Goal: Information Seeking & Learning: Learn about a topic

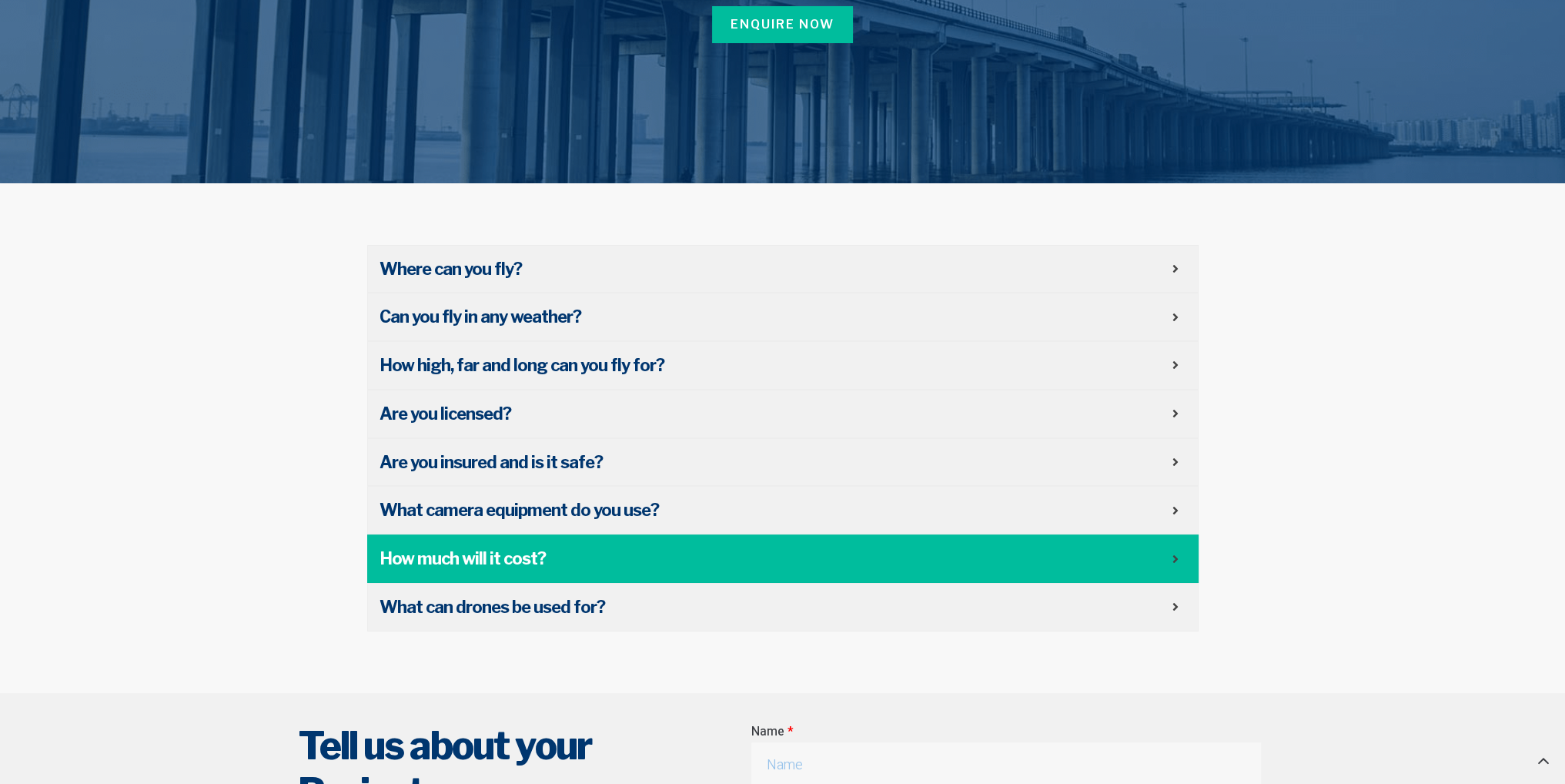
click at [1174, 562] on icon at bounding box center [1175, 558] width 6 height 12
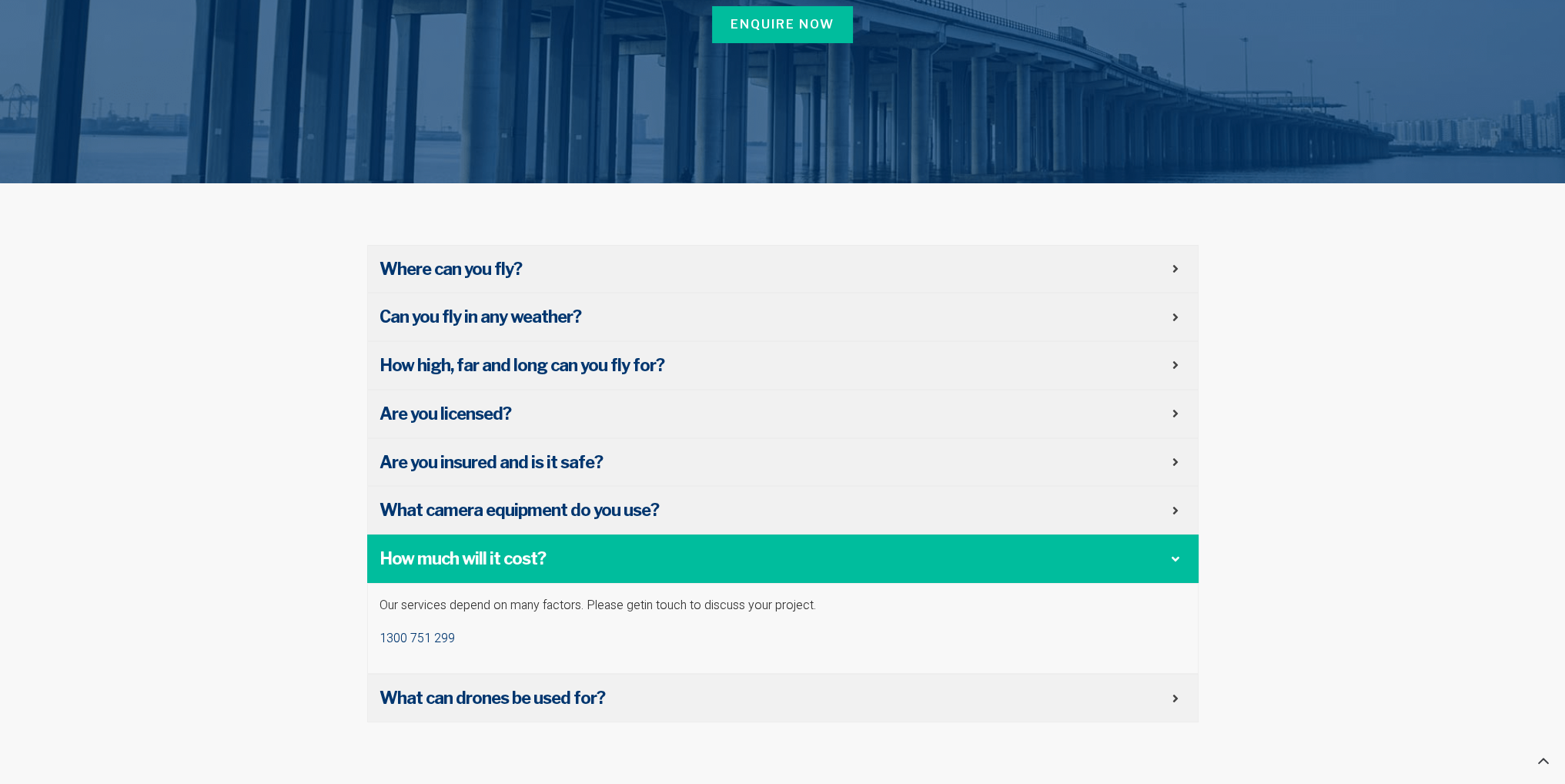
click at [1174, 562] on div "How much will it cost?" at bounding box center [782, 558] width 831 height 49
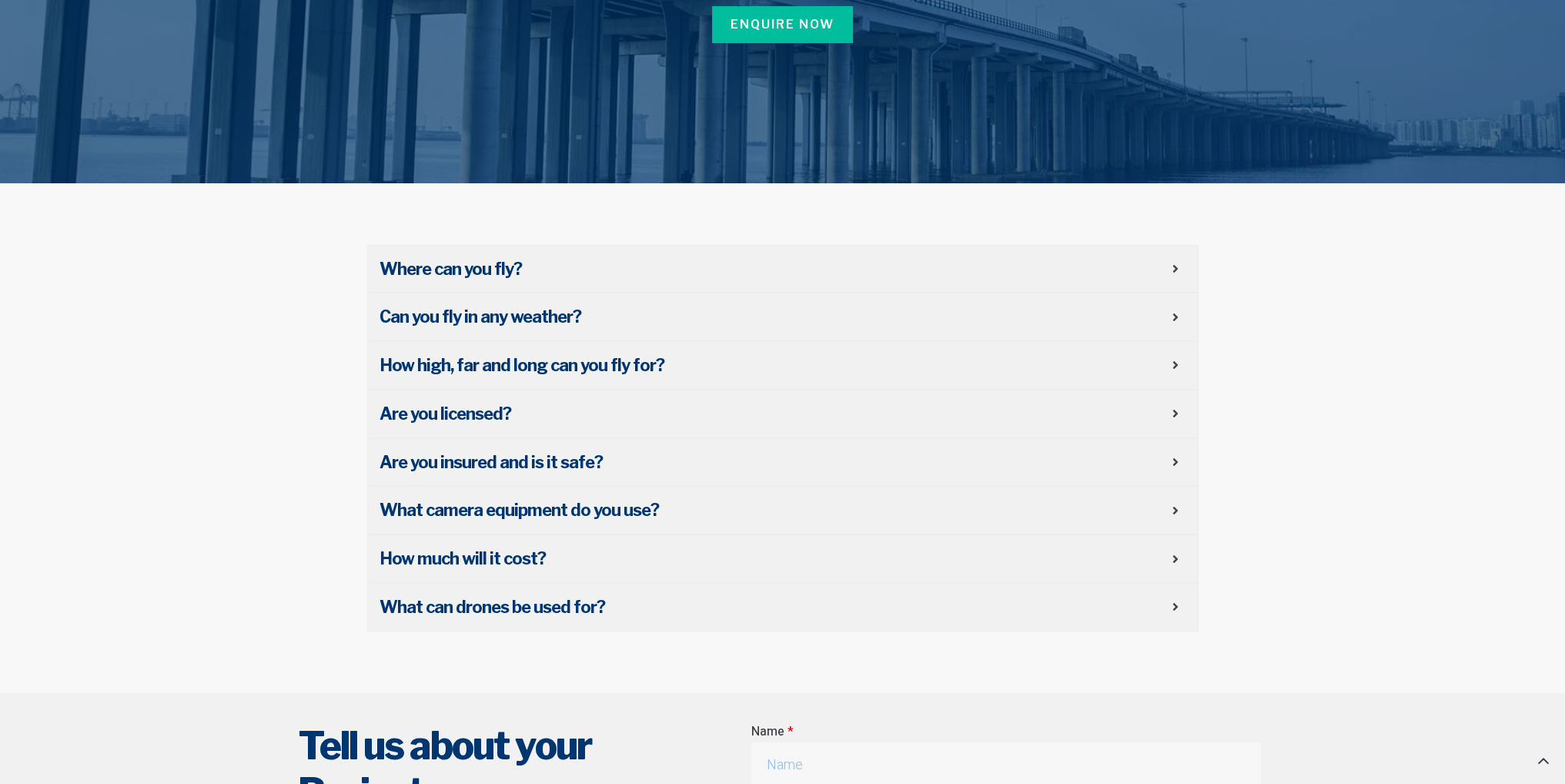
click at [1161, 632] on div "Where can you fly? As a CASA licensed operator, High Exposure is able to fly al…" at bounding box center [783, 438] width 847 height 402
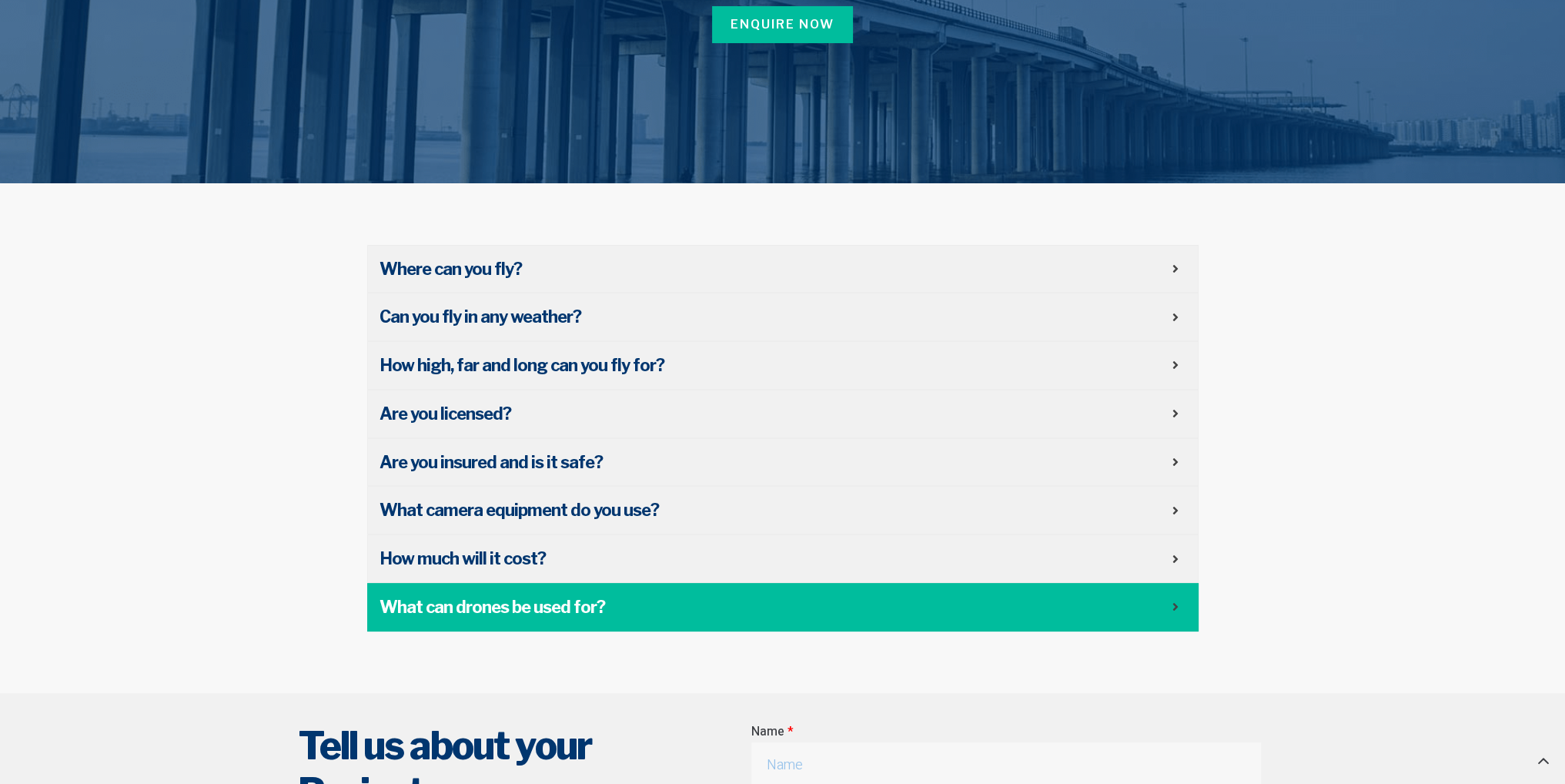
click at [1165, 615] on span "What can drones be used for?" at bounding box center [776, 607] width 793 height 24
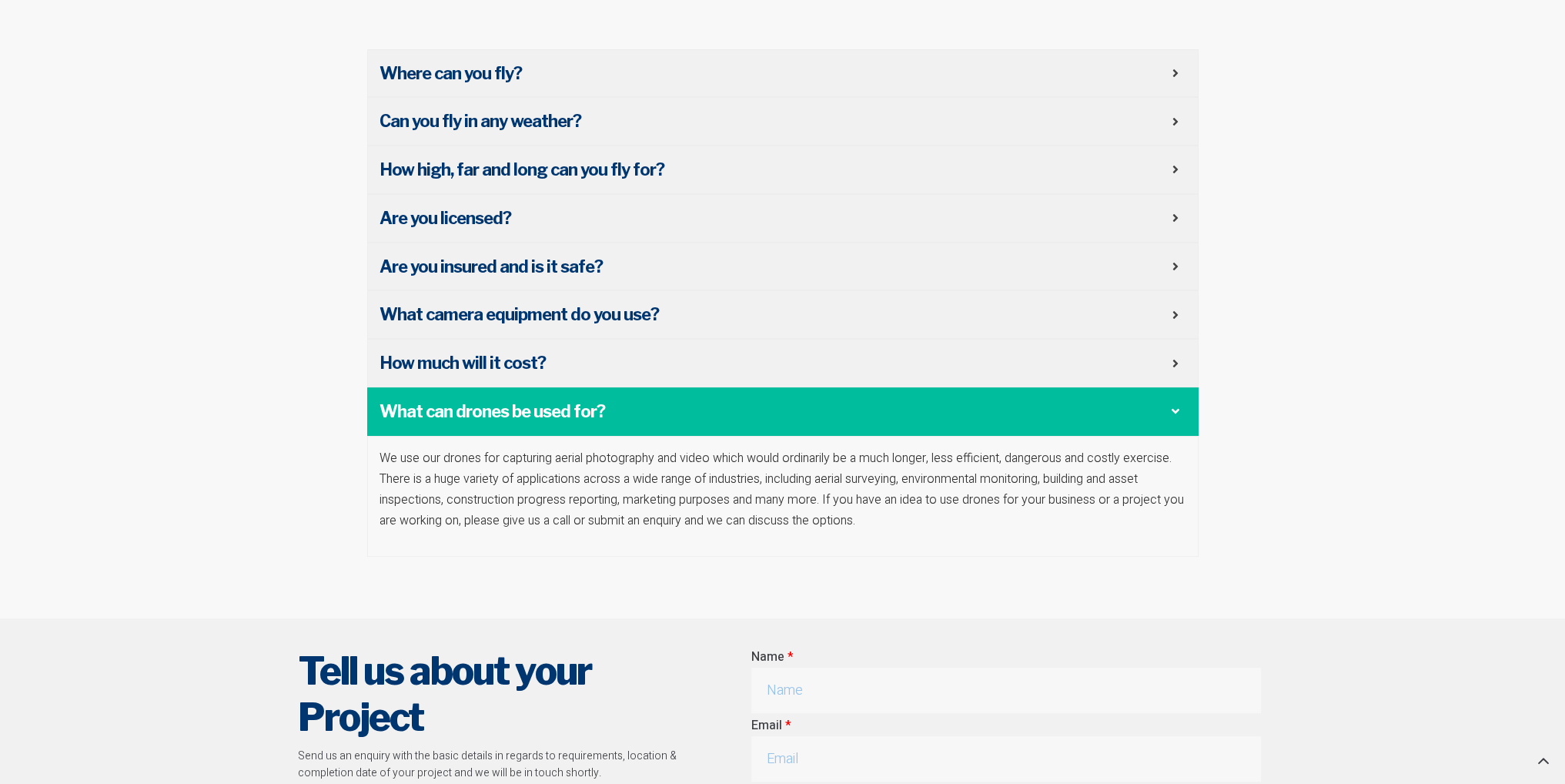
scroll to position [539, 0]
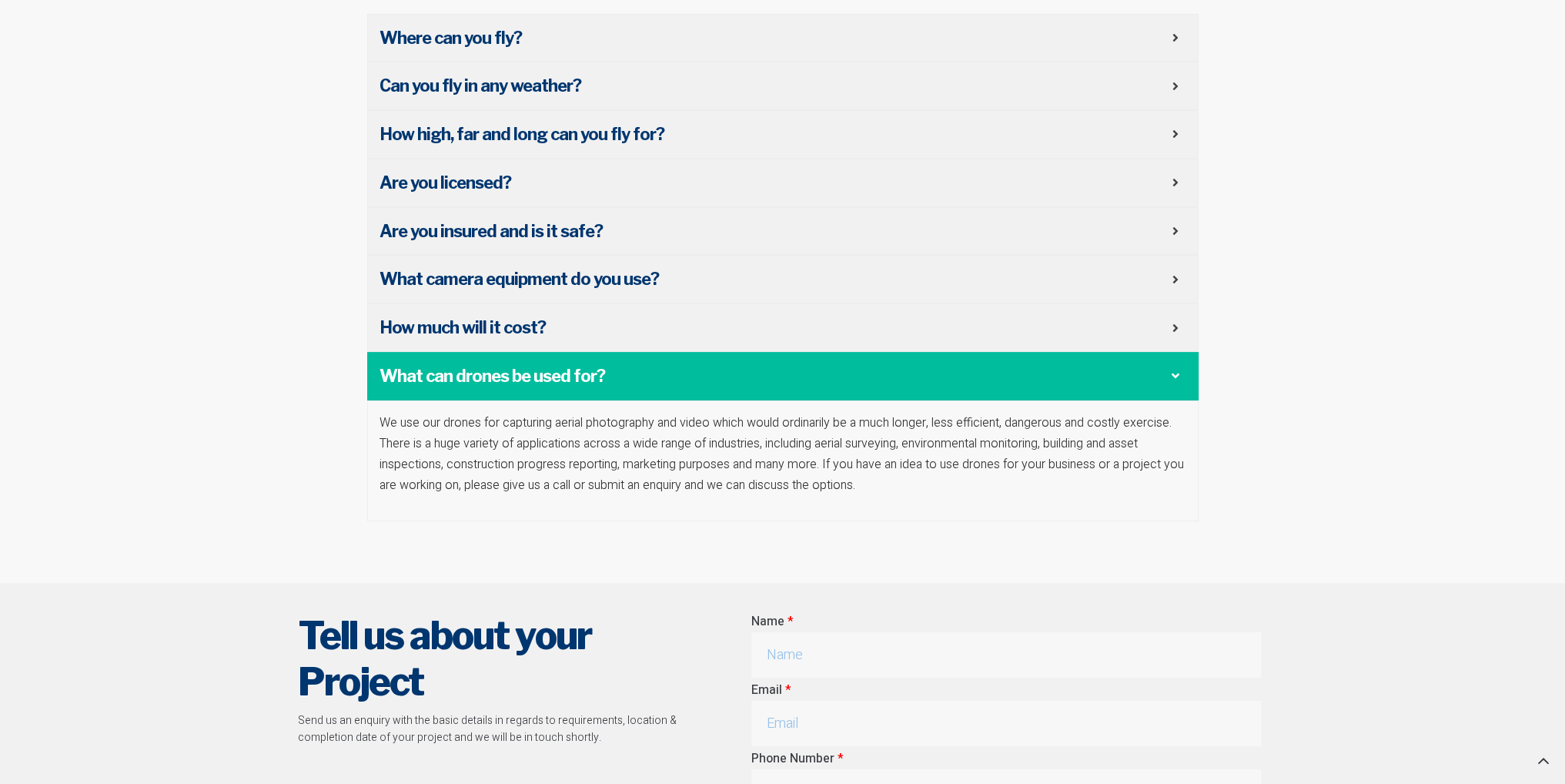
click at [1190, 367] on div "What can drones be used for?" at bounding box center [782, 375] width 831 height 49
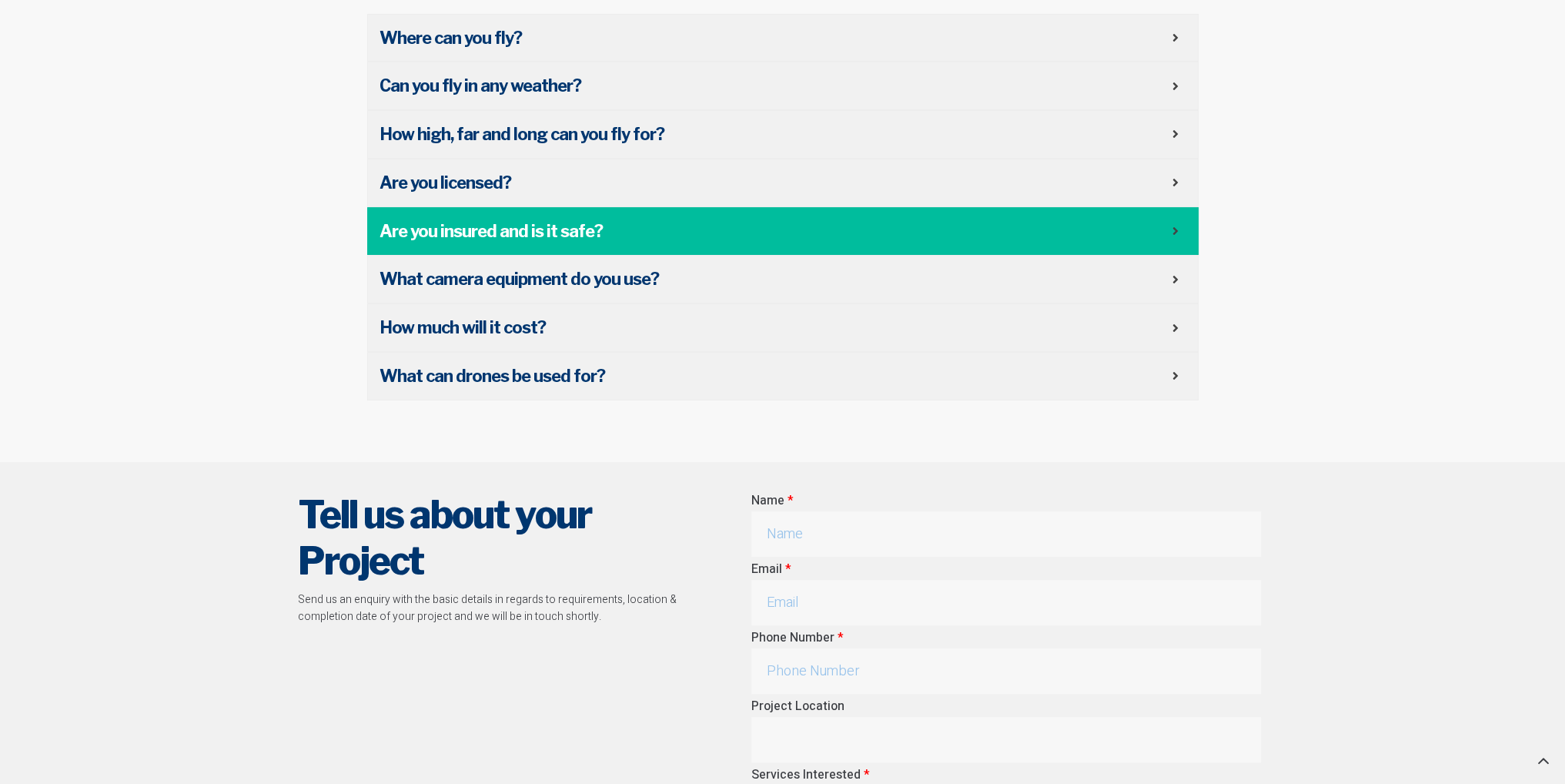
click at [1176, 233] on icon at bounding box center [1175, 231] width 6 height 12
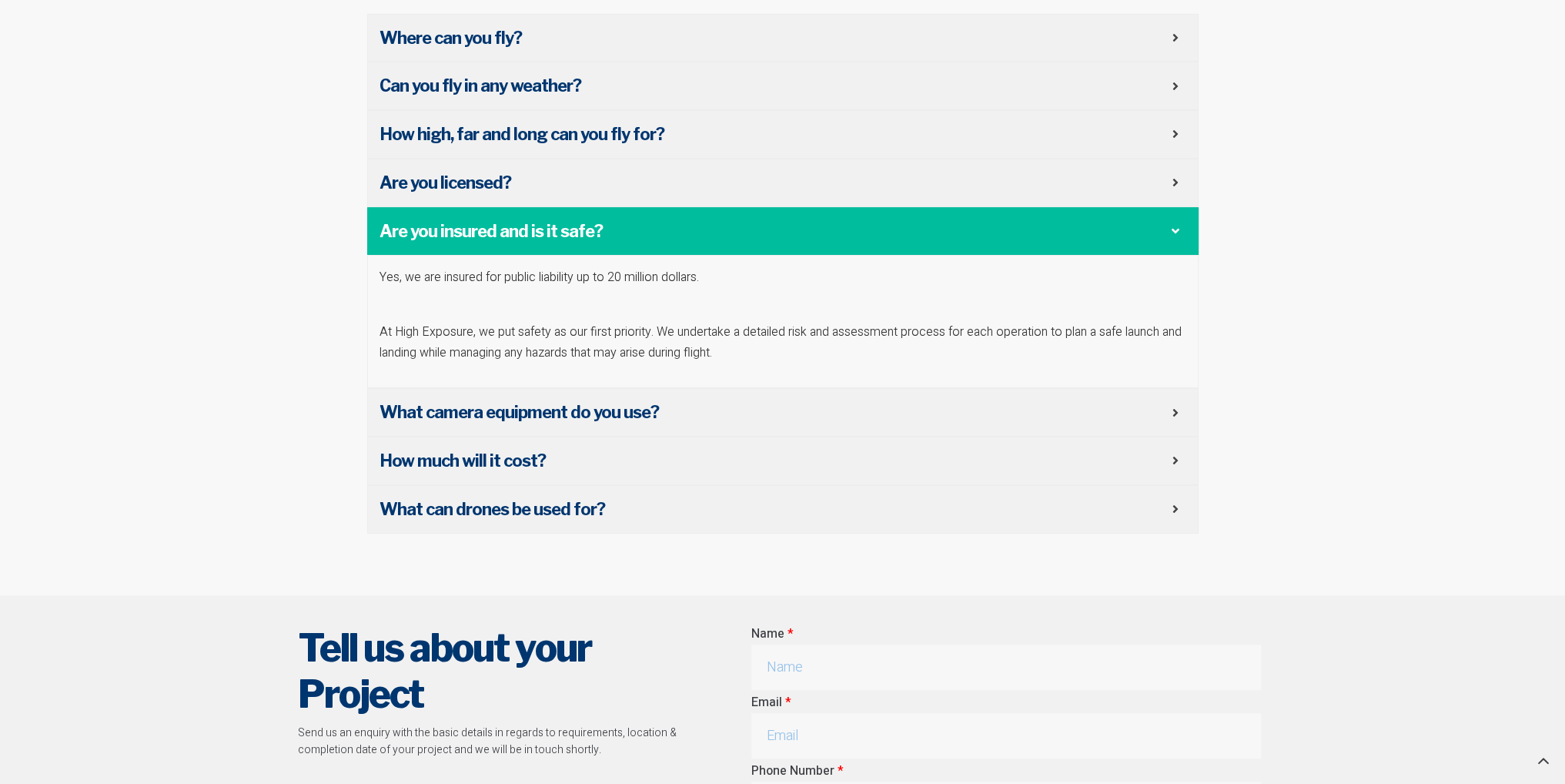
click at [1176, 233] on div "Are you insured and is it safe?" at bounding box center [782, 231] width 831 height 49
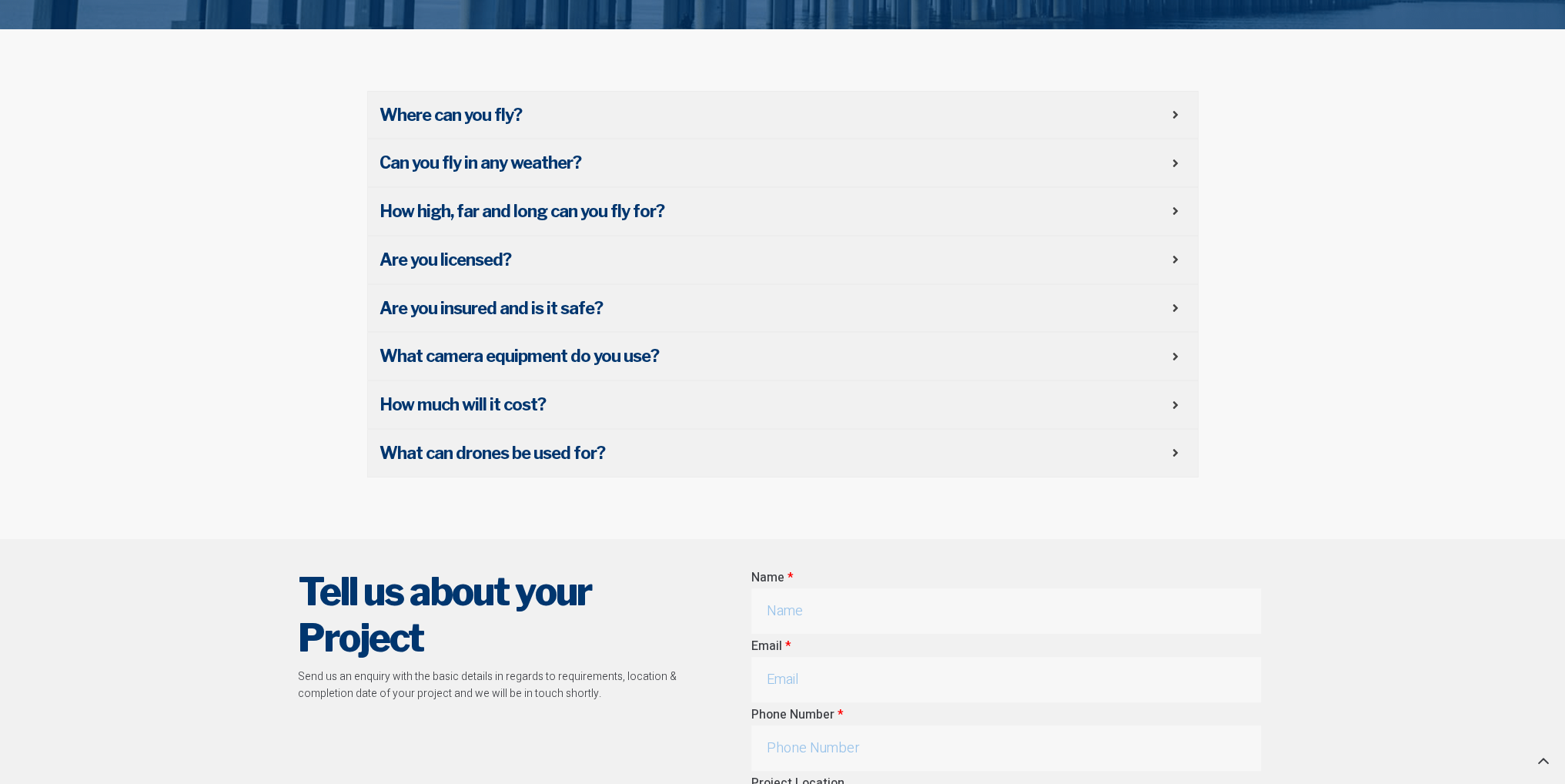
scroll to position [385, 0]
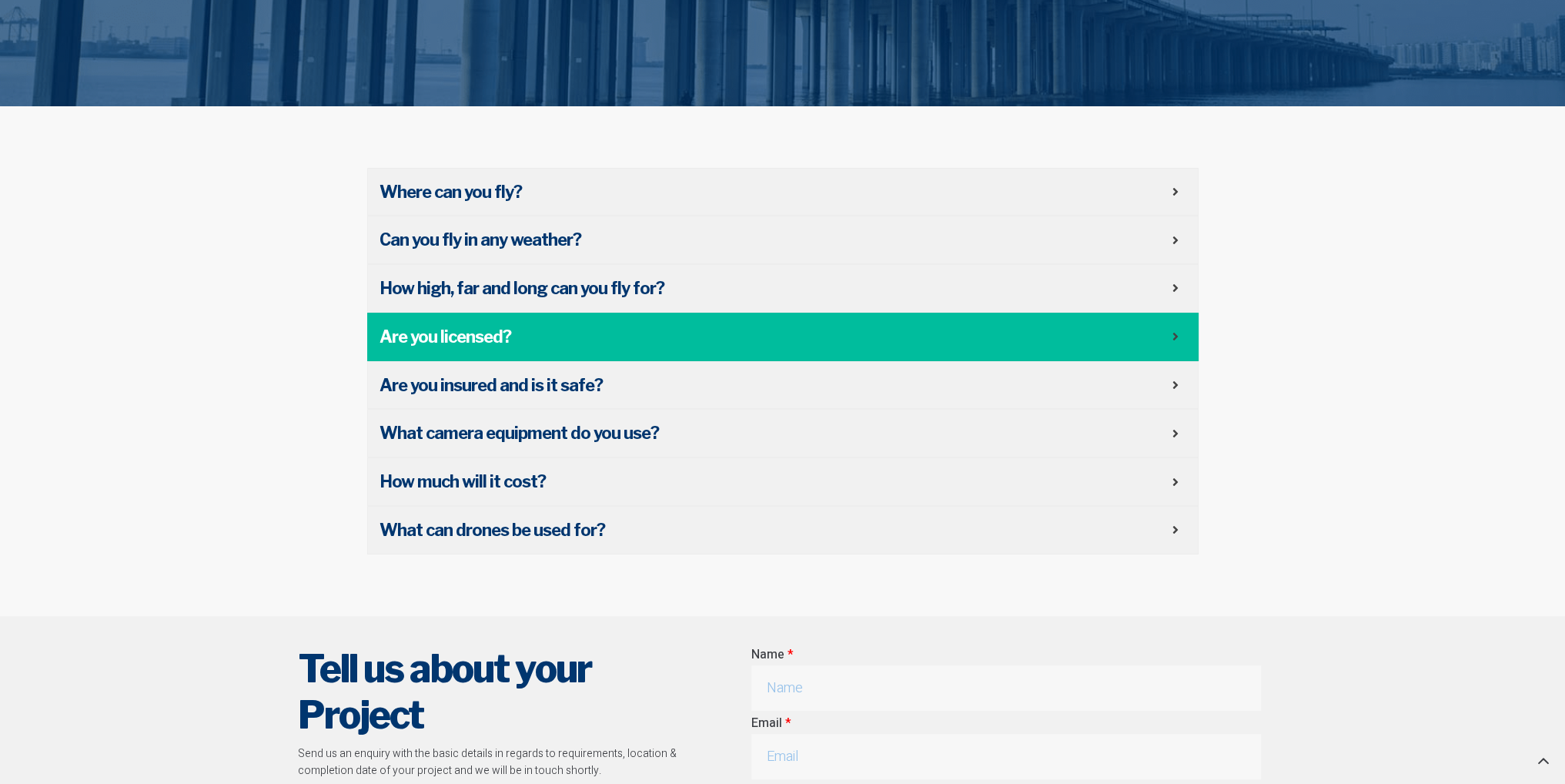
click at [1174, 331] on icon at bounding box center [1175, 336] width 6 height 12
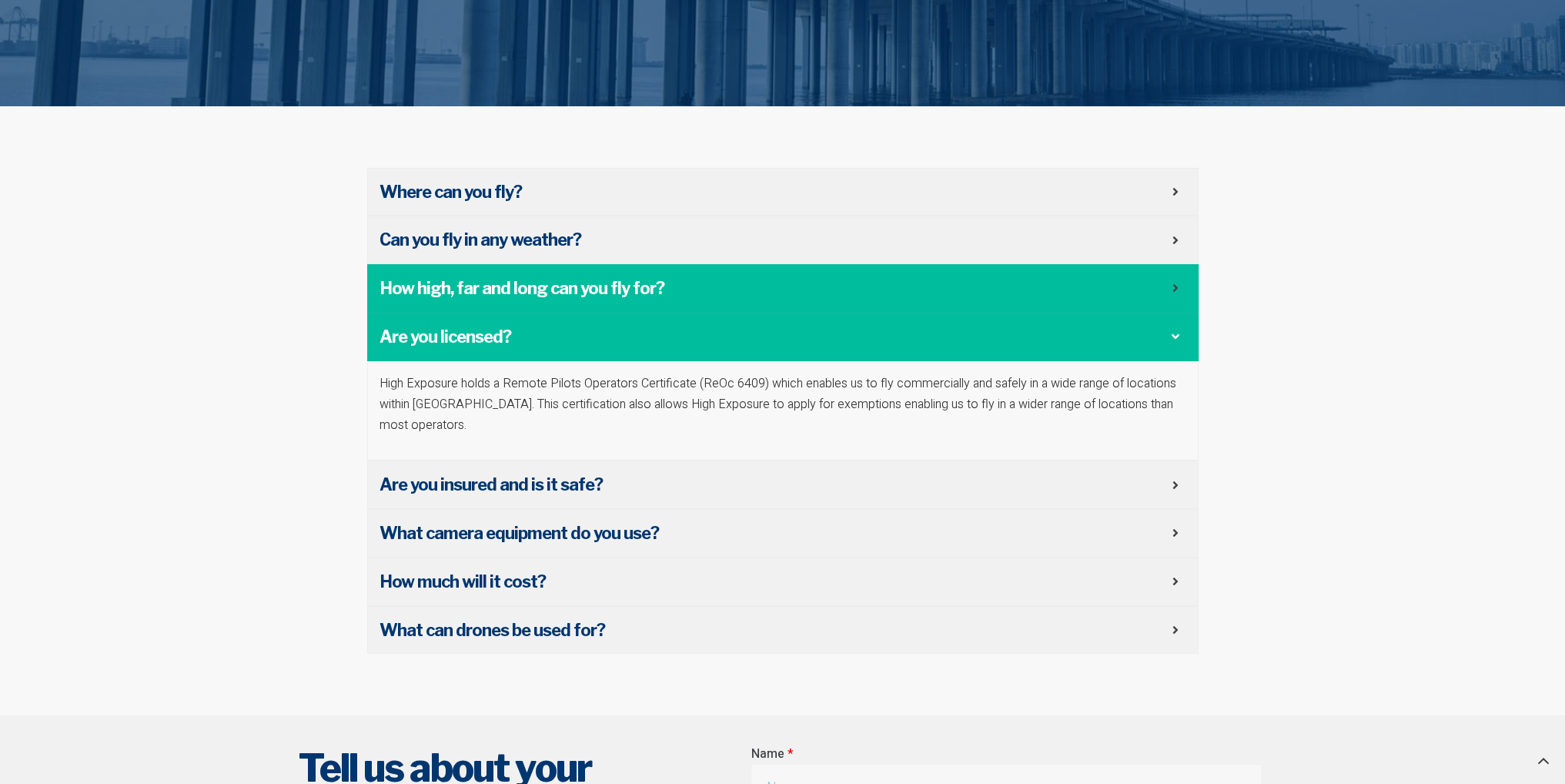
click at [1173, 282] on icon at bounding box center [1175, 288] width 6 height 12
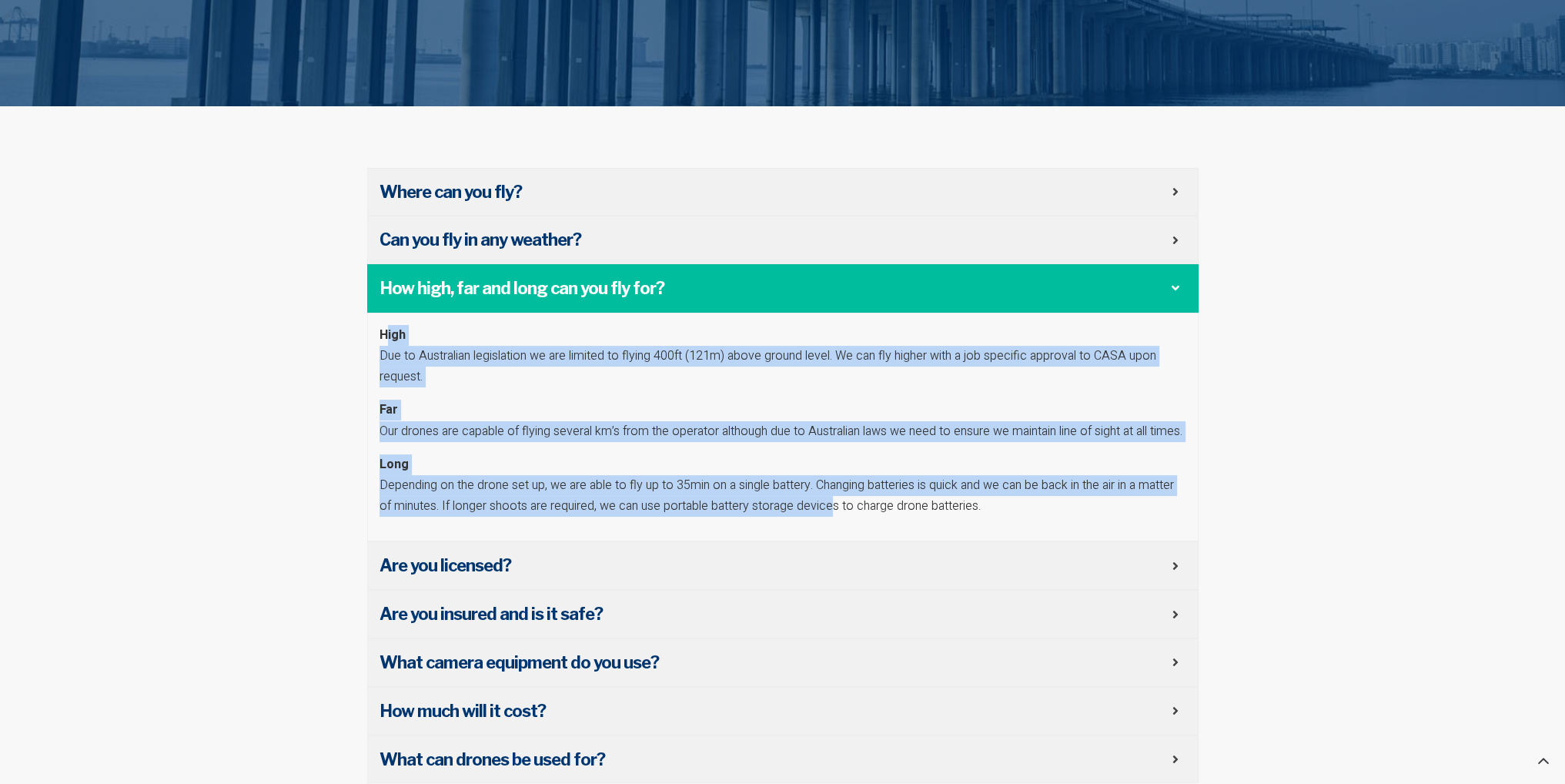
drag, startPoint x: 388, startPoint y: 340, endPoint x: 830, endPoint y: 529, distance: 480.7
click at [830, 529] on div "High Due to Australian legislation we are limited to flying 400ft (121m) above …" at bounding box center [782, 427] width 831 height 229
click at [830, 518] on p "Long Depending on the drone set up, we are able to fly up to 35min on a single …" at bounding box center [782, 485] width 806 height 63
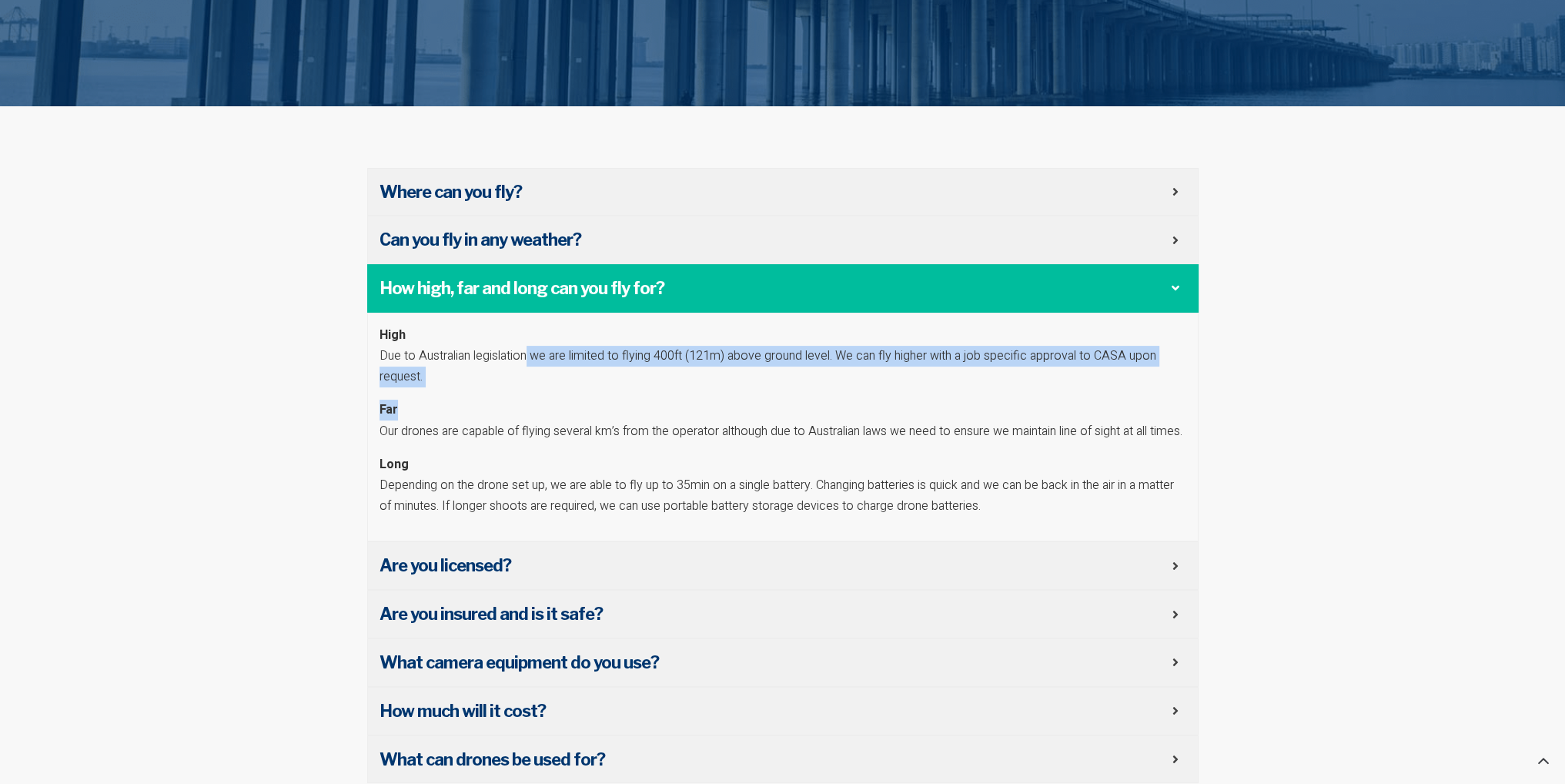
drag, startPoint x: 527, startPoint y: 355, endPoint x: 1161, endPoint y: 387, distance: 634.8
click at [1161, 387] on div "High Due to Australian legislation we are limited to flying 400ft (121m) above …" at bounding box center [782, 427] width 831 height 229
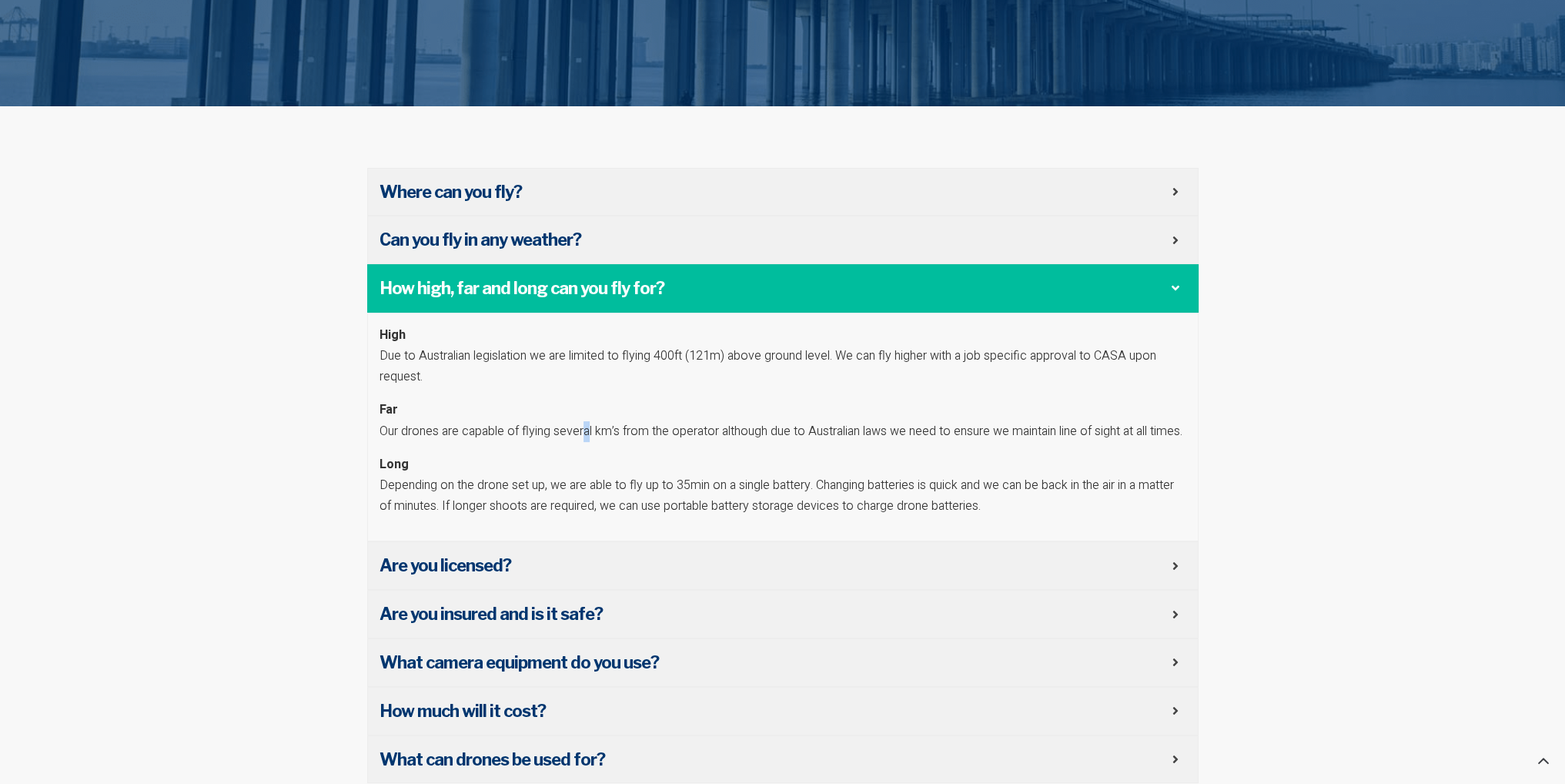
click at [585, 424] on p "Far Our drones are capable of flying several km’s from the operator although du…" at bounding box center [782, 420] width 806 height 41
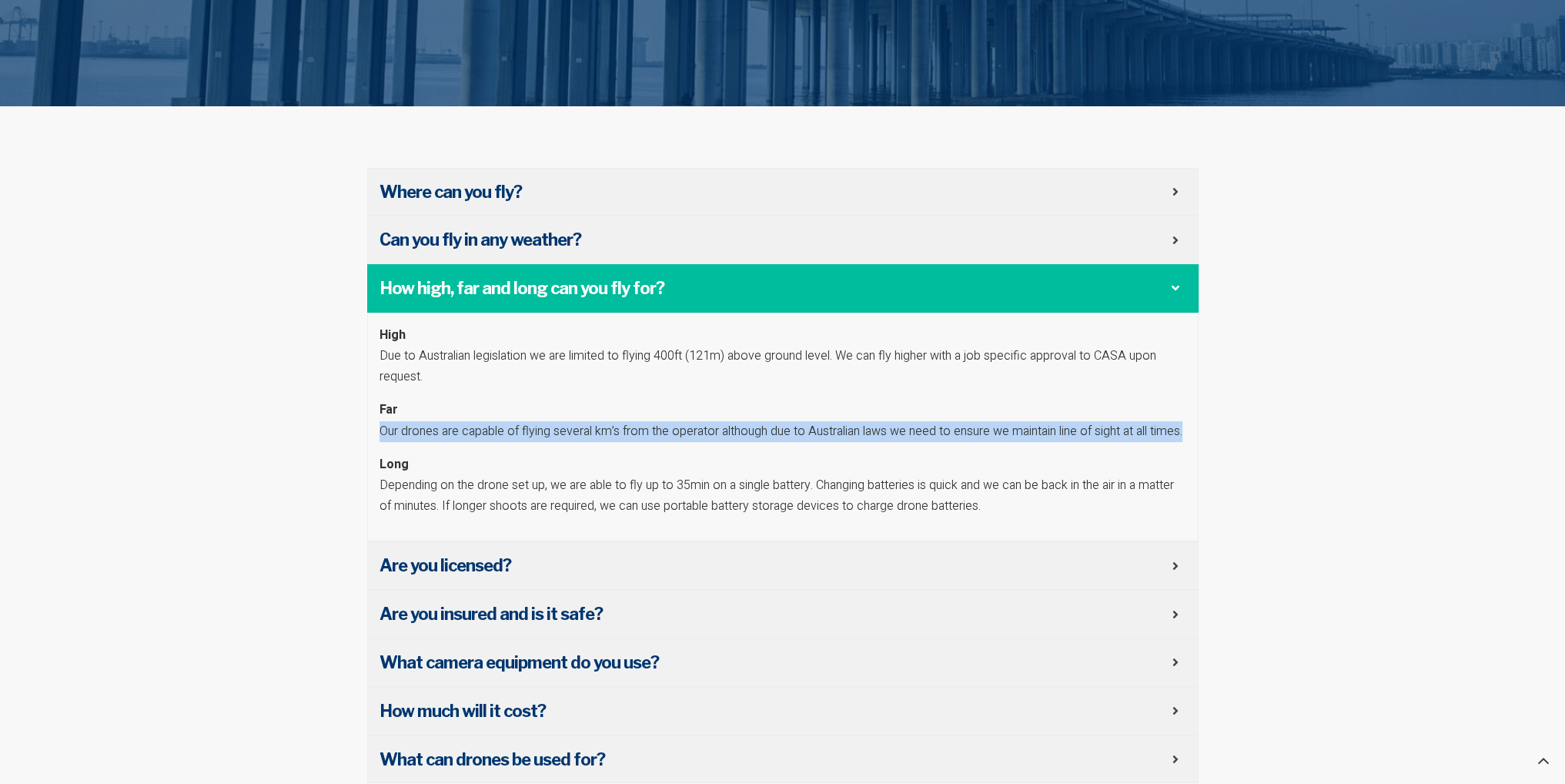
drag, startPoint x: 373, startPoint y: 428, endPoint x: 414, endPoint y: 451, distance: 47.0
click at [414, 451] on div "High Due to Australian legislation we are limited to flying 400ft (121m) above …" at bounding box center [782, 427] width 831 height 229
click at [414, 441] on p "Far Our drones are capable of flying several km’s from the operator although du…" at bounding box center [782, 420] width 806 height 41
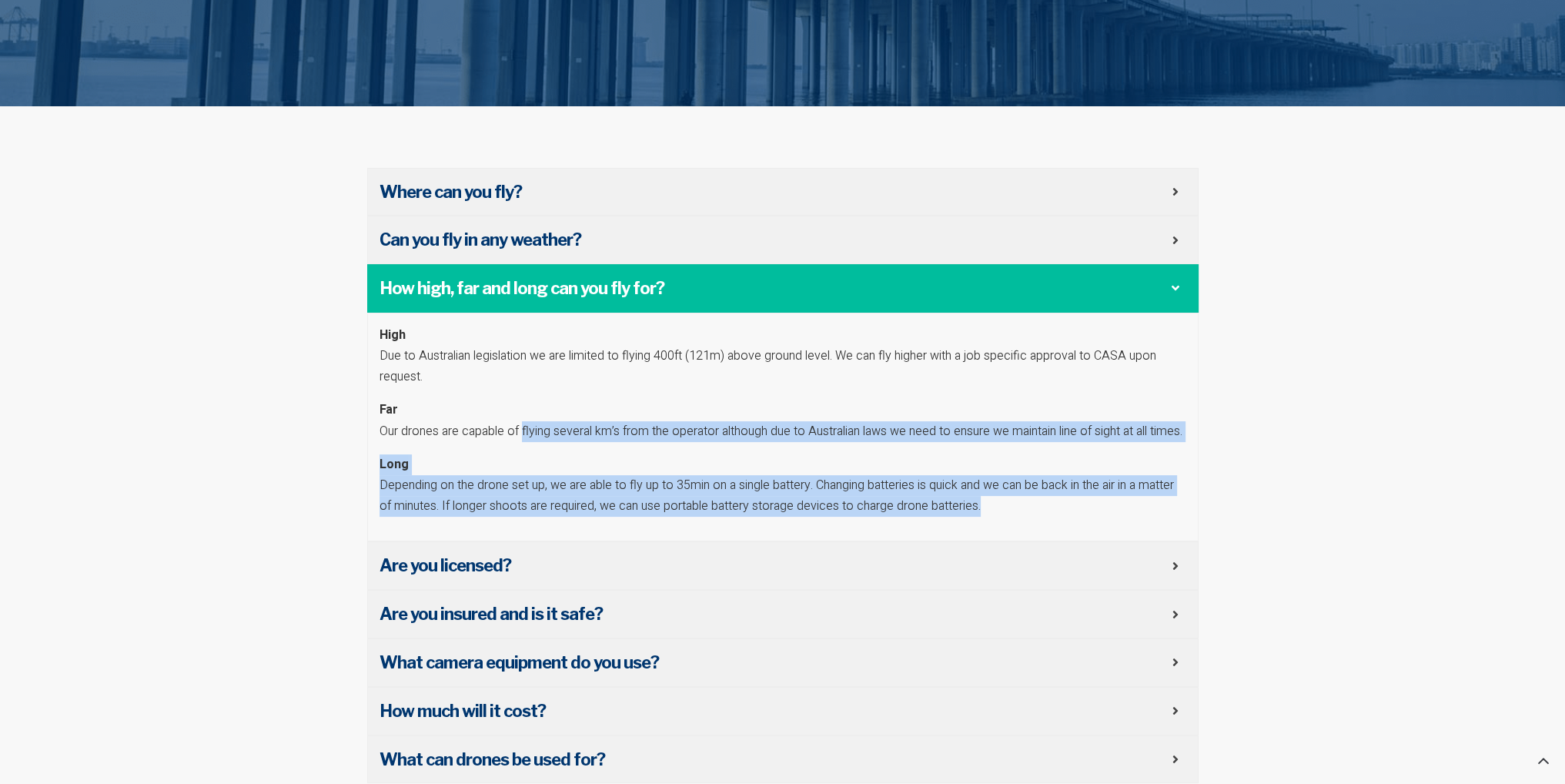
drag, startPoint x: 522, startPoint y: 432, endPoint x: 1059, endPoint y: 530, distance: 545.9
click at [1059, 530] on div "High Due to Australian legislation we are limited to flying 400ft (121m) above …" at bounding box center [782, 427] width 831 height 229
click at [960, 518] on p "Long Depending on the drone set up, we are able to fly up to 35min on a single …" at bounding box center [782, 485] width 806 height 63
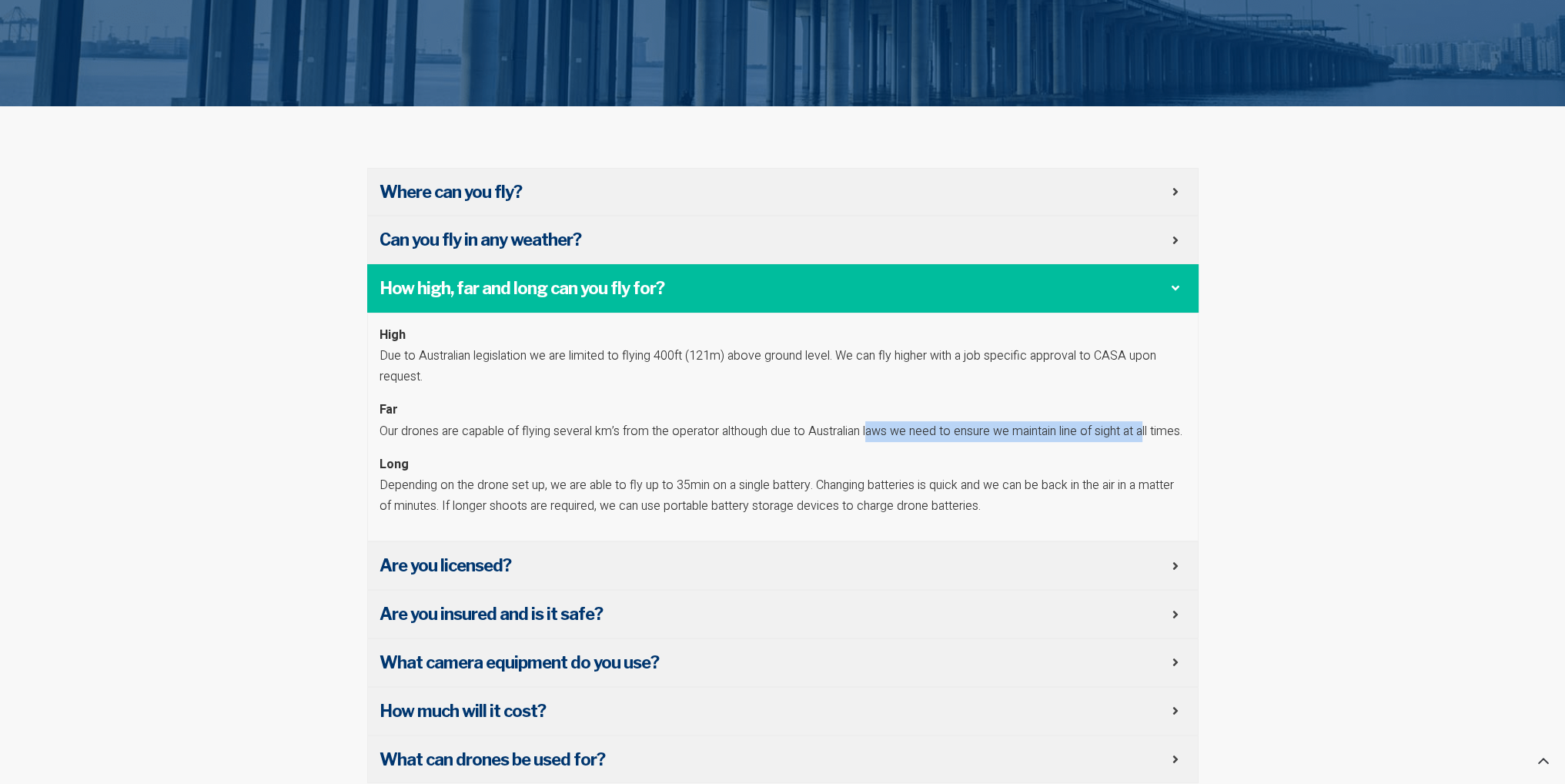
drag, startPoint x: 870, startPoint y: 433, endPoint x: 1151, endPoint y: 426, distance: 281.1
click at [1151, 426] on p "Far Our drones are capable of flying several km’s from the operator although du…" at bounding box center [782, 420] width 806 height 41
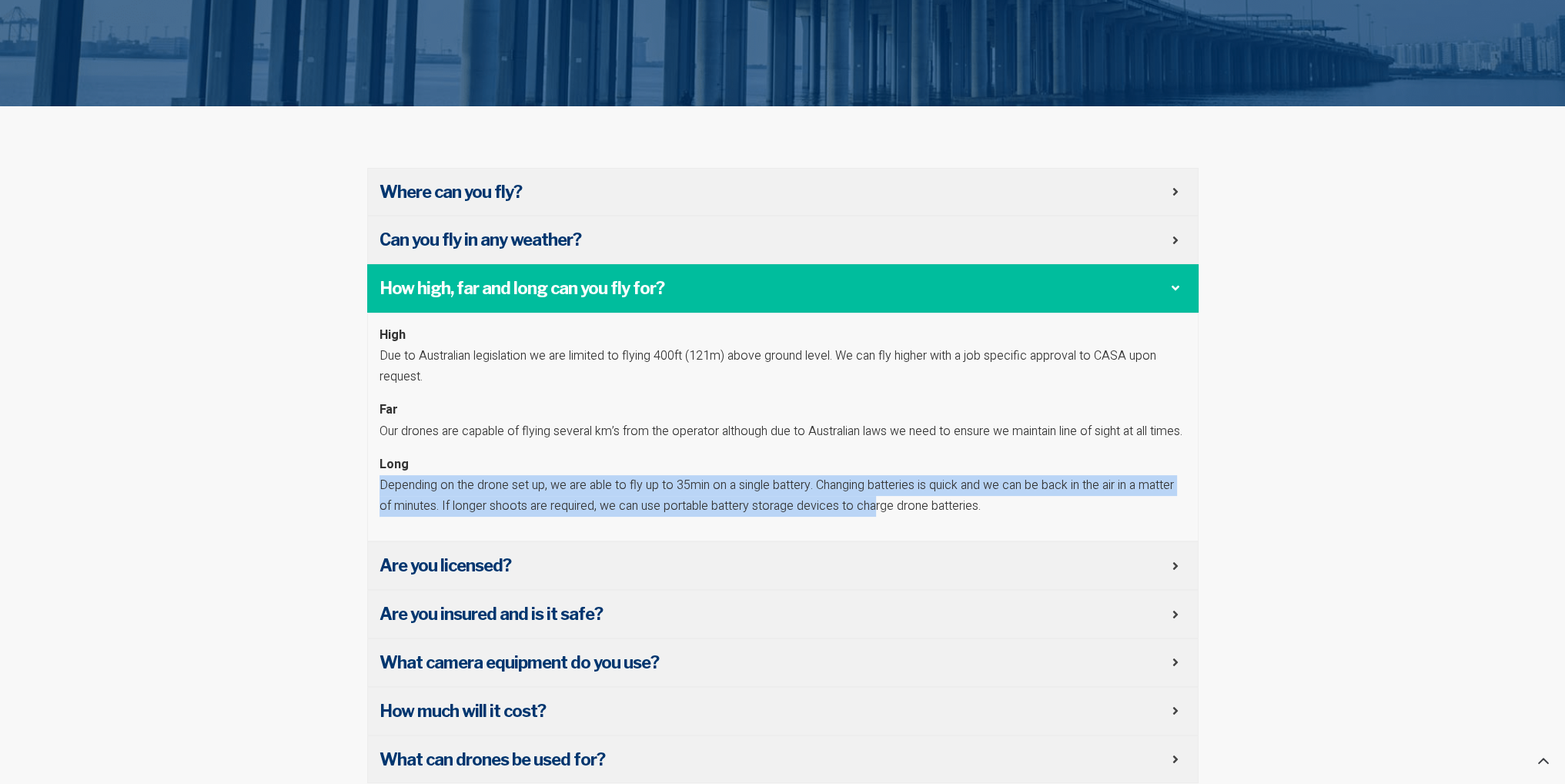
drag, startPoint x: 382, startPoint y: 504, endPoint x: 878, endPoint y: 521, distance: 496.3
click at [878, 518] on p "Long Depending on the drone set up, we are able to fly up to 35min on a single …" at bounding box center [782, 485] width 806 height 63
click at [878, 518] on p "Long Depending on the drone set up, we are able to fly up to 35min on a single …" at bounding box center [782, 485] width 806 height 63
drag, startPoint x: 560, startPoint y: 507, endPoint x: 968, endPoint y: 528, distance: 408.5
click at [968, 518] on p "Long Depending on the drone set up, we are able to fly up to 35min on a single …" at bounding box center [782, 485] width 806 height 63
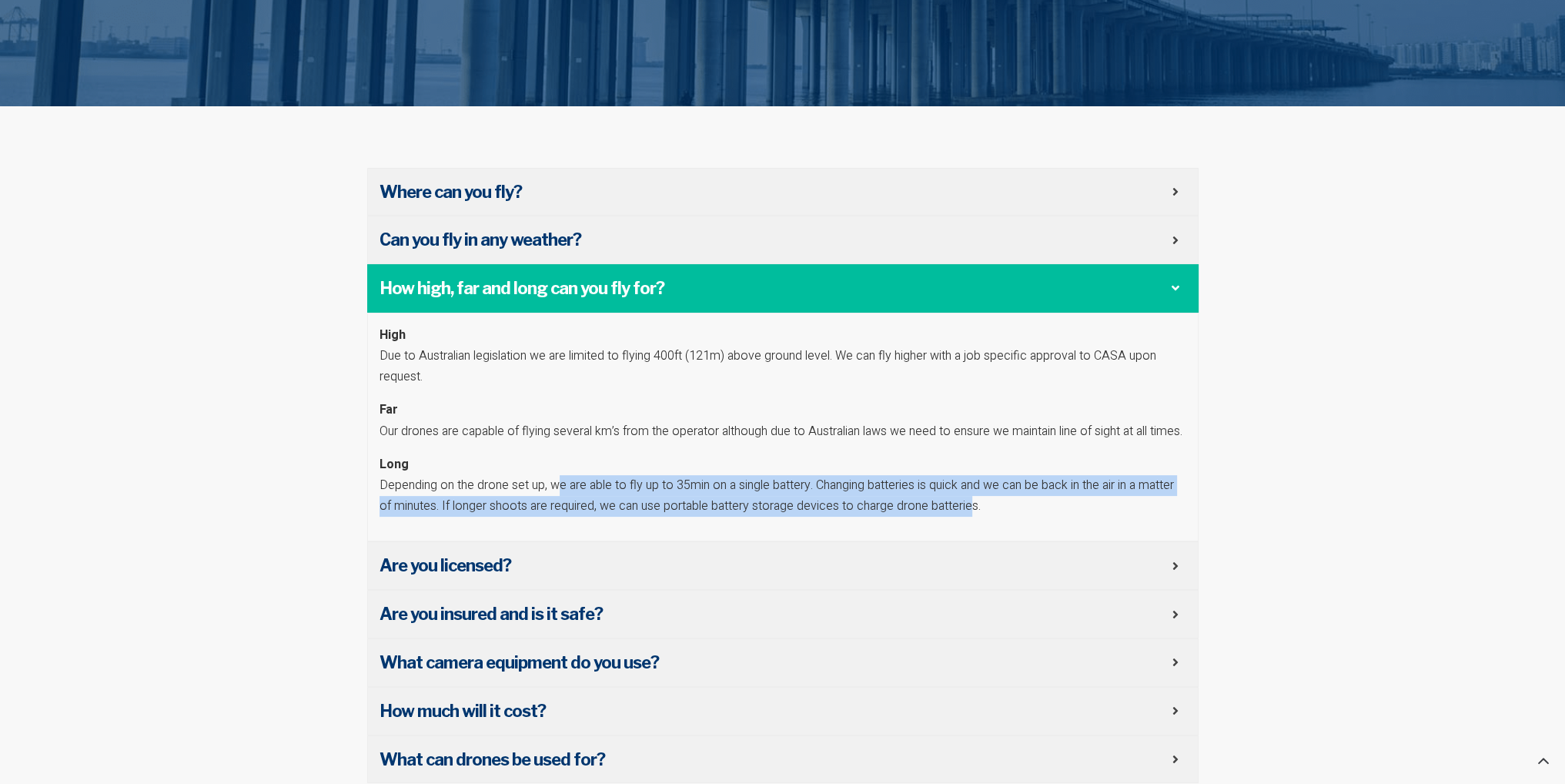
click at [939, 518] on p "Long Depending on the drone set up, we are able to fly up to 35min on a single …" at bounding box center [782, 485] width 806 height 63
drag, startPoint x: 852, startPoint y: 505, endPoint x: 983, endPoint y: 524, distance: 132.4
click at [983, 518] on p "Long Depending on the drone set up, we are able to fly up to 35min on a single …" at bounding box center [782, 485] width 806 height 63
click at [978, 518] on p "Long Depending on the drone set up, we are able to fly up to 35min on a single …" at bounding box center [782, 485] width 806 height 63
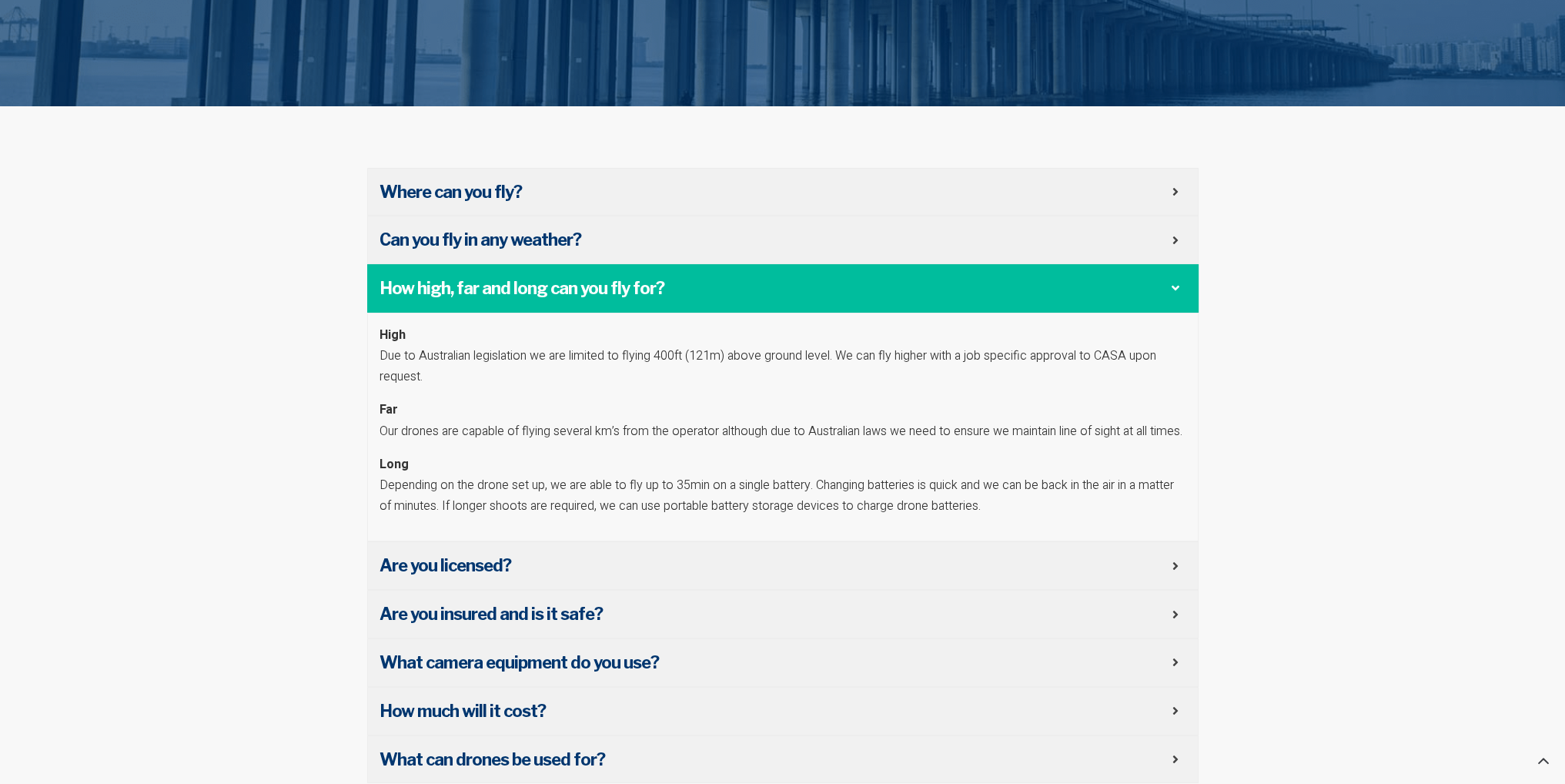
click at [1171, 294] on span "How high, far and long can you fly for?" at bounding box center [776, 288] width 793 height 24
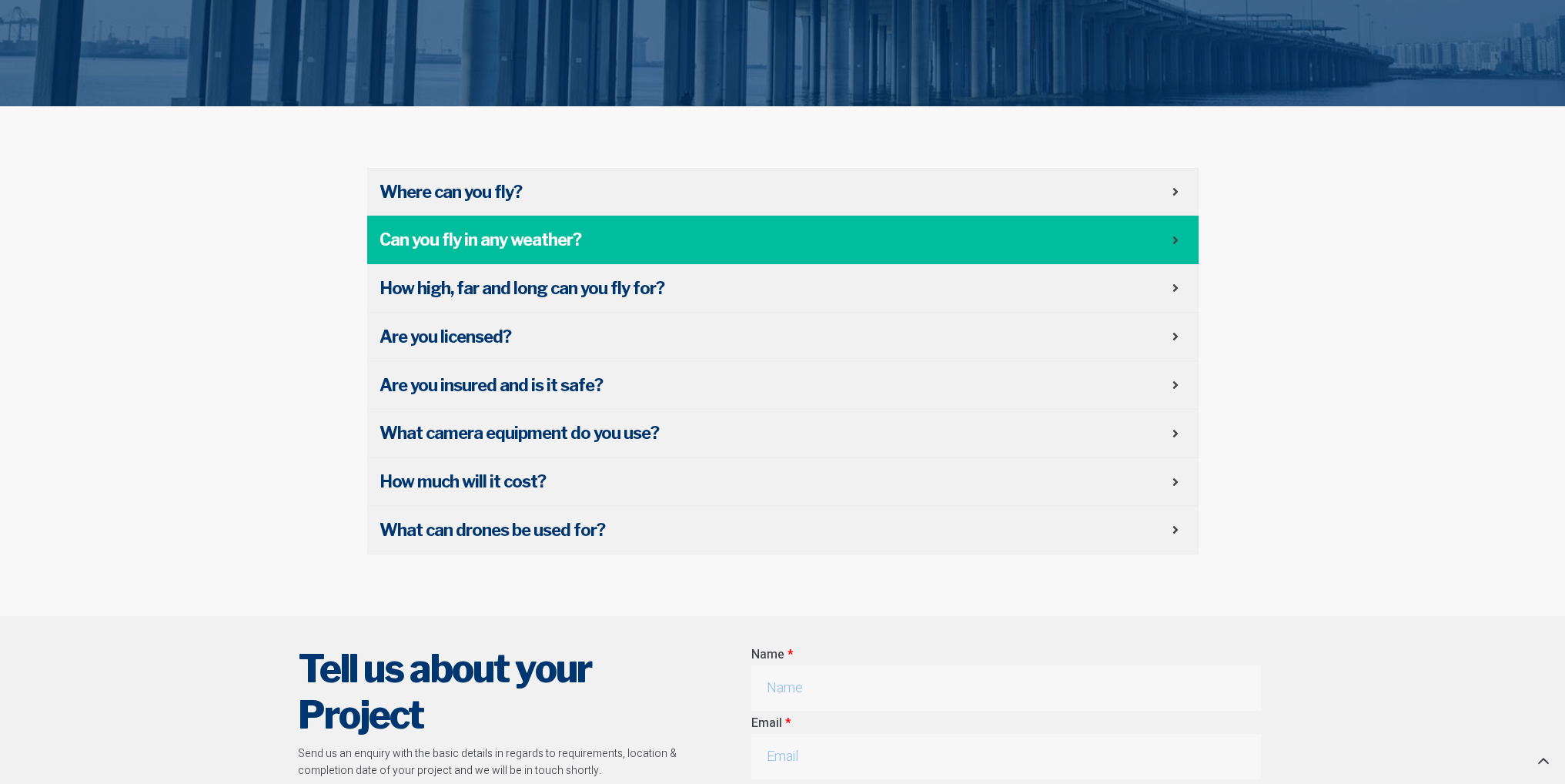
click at [1176, 241] on icon at bounding box center [1175, 240] width 6 height 12
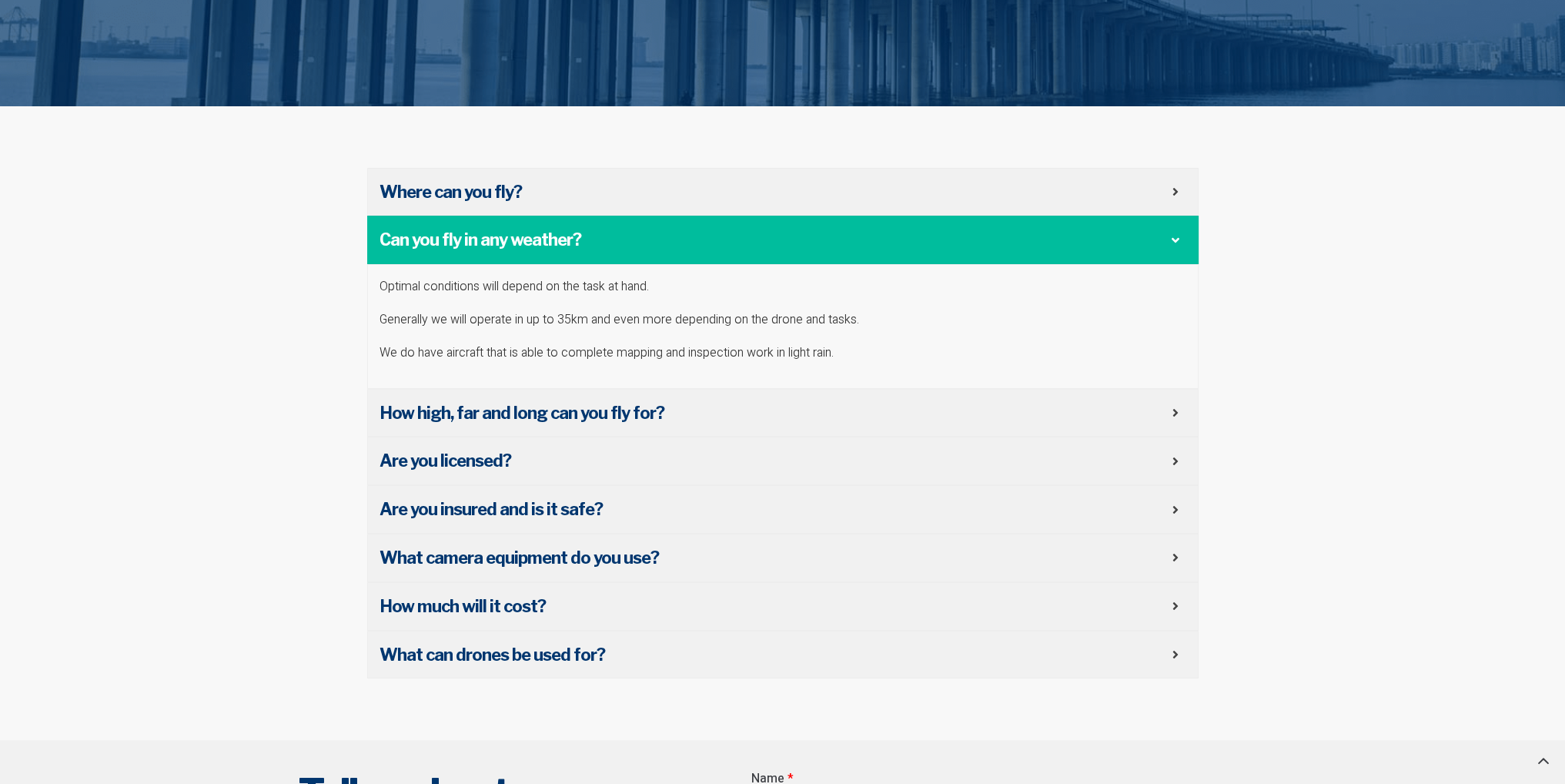
click at [1176, 241] on icon at bounding box center [1175, 240] width 12 height 6
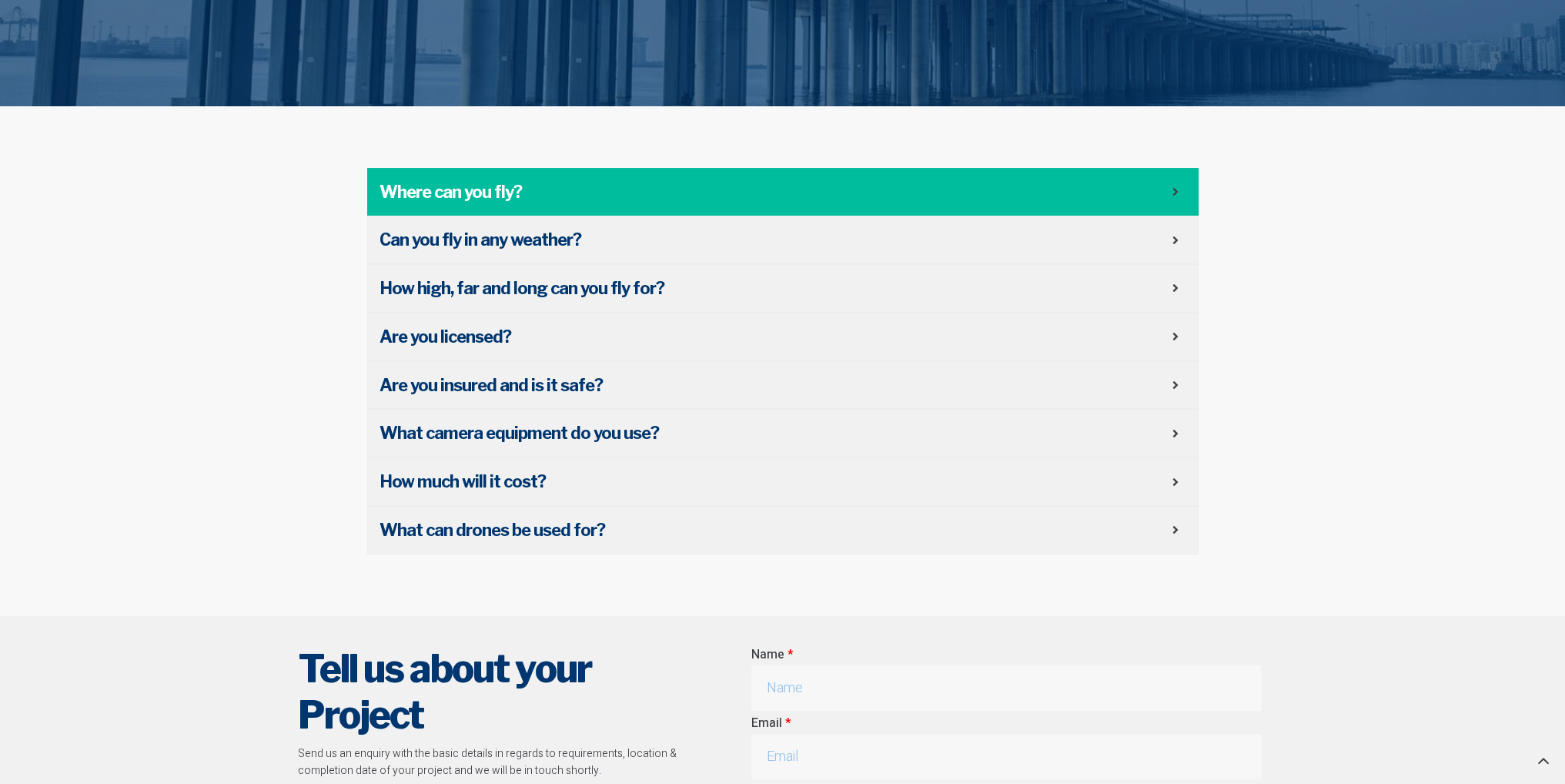
click at [1176, 192] on icon at bounding box center [1175, 191] width 6 height 12
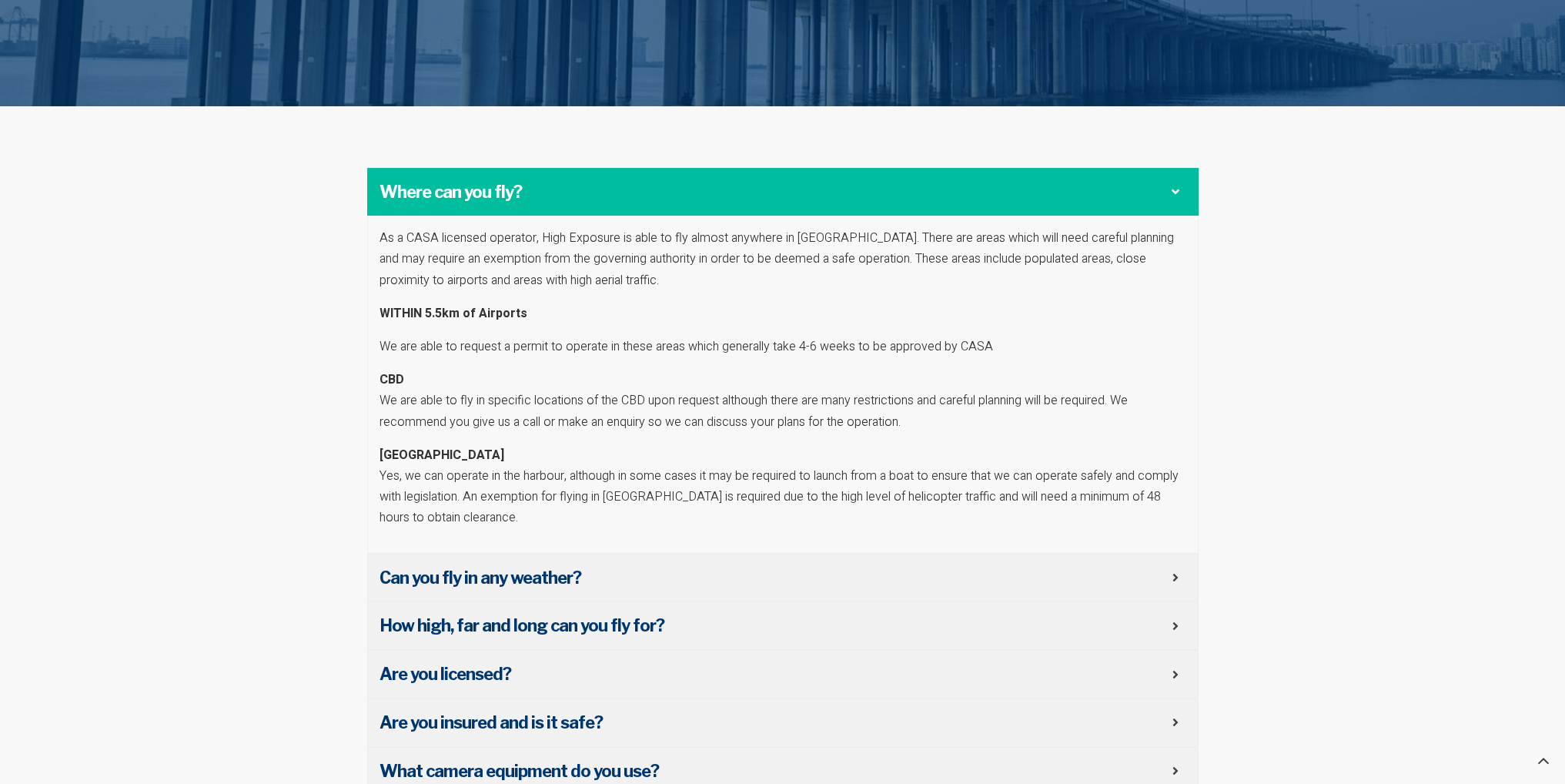
click at [1176, 192] on icon at bounding box center [1175, 191] width 12 height 6
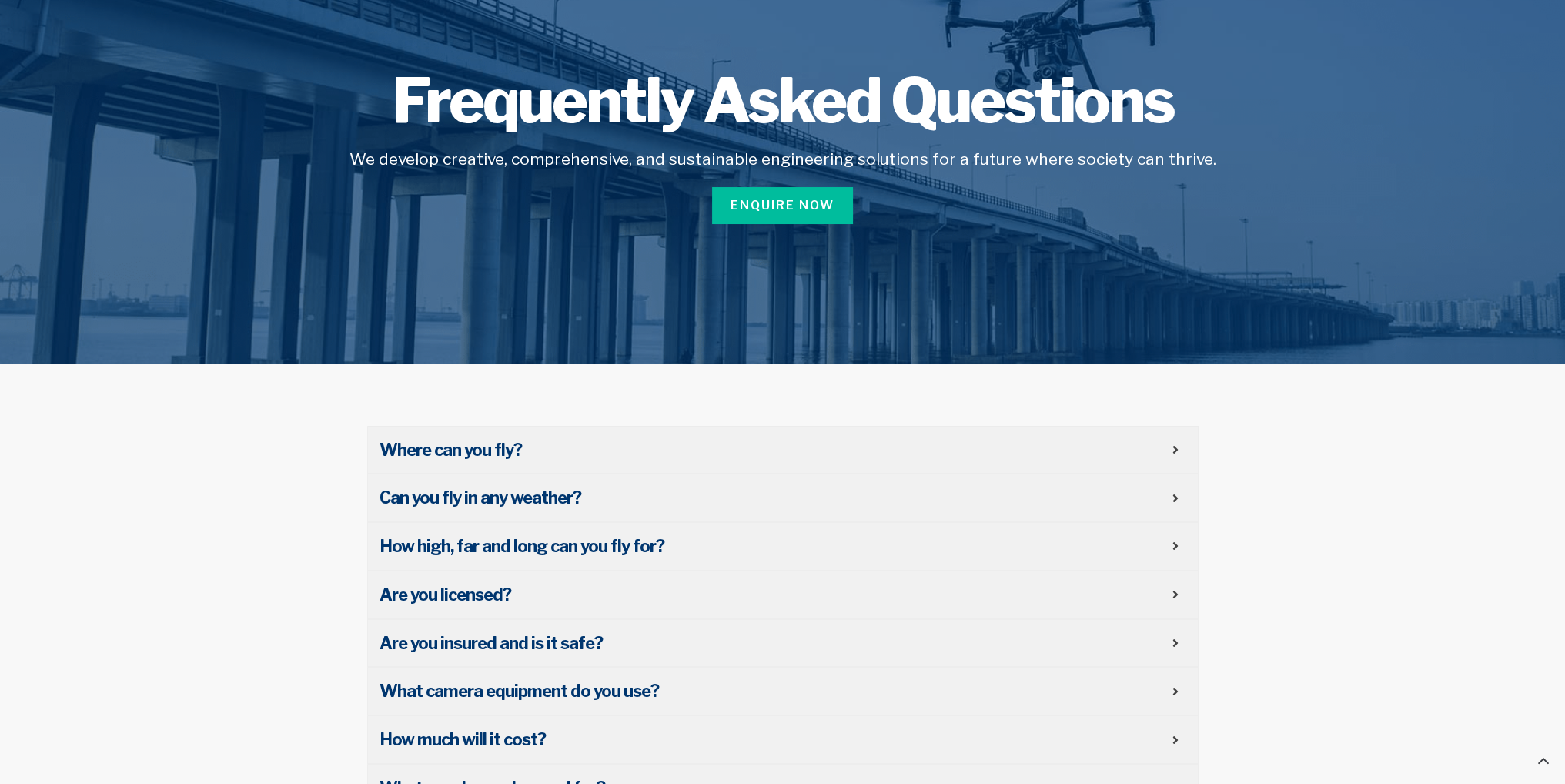
scroll to position [0, 0]
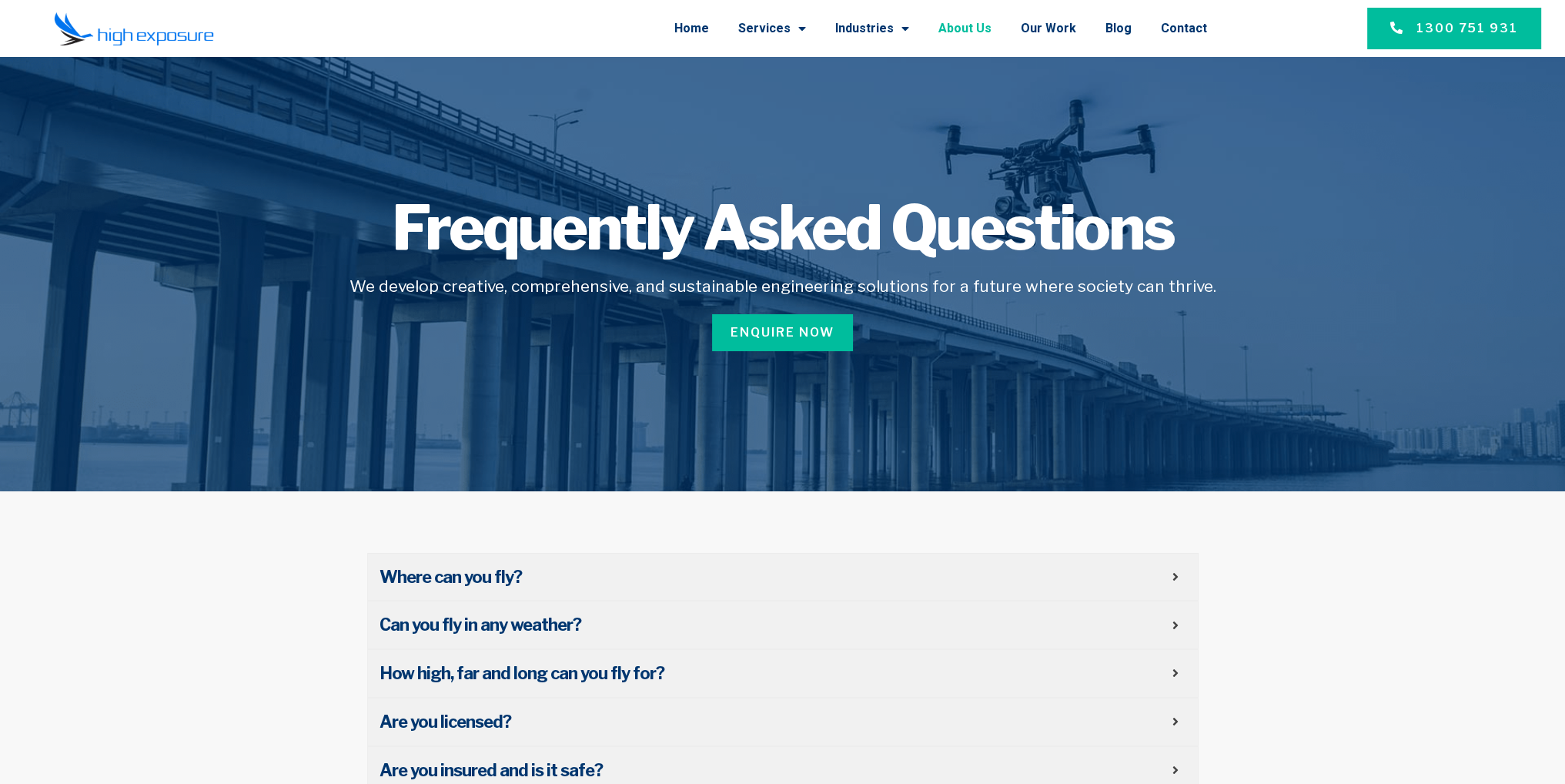
click at [984, 24] on link "About Us" at bounding box center [965, 28] width 53 height 40
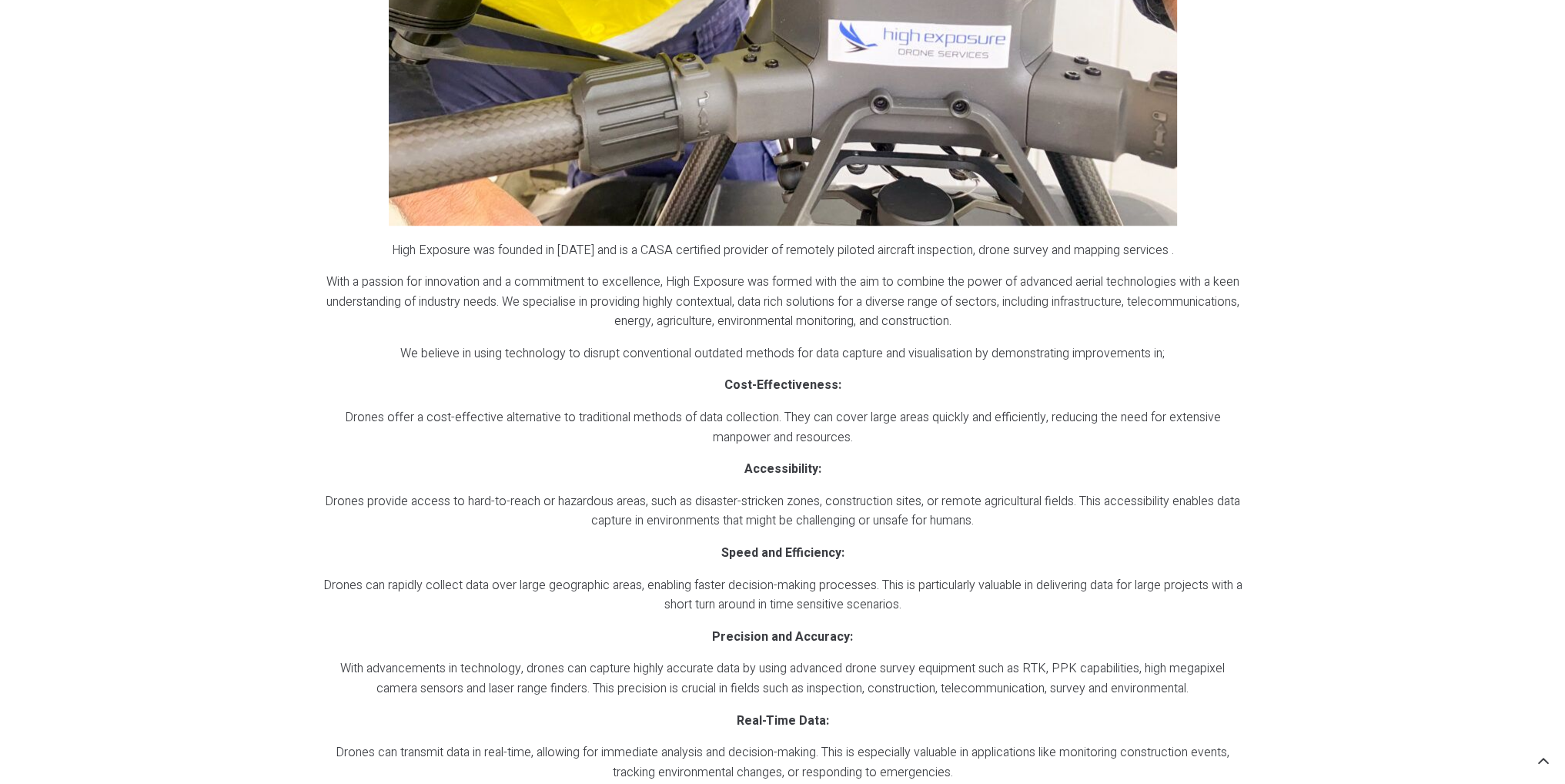
scroll to position [1694, 0]
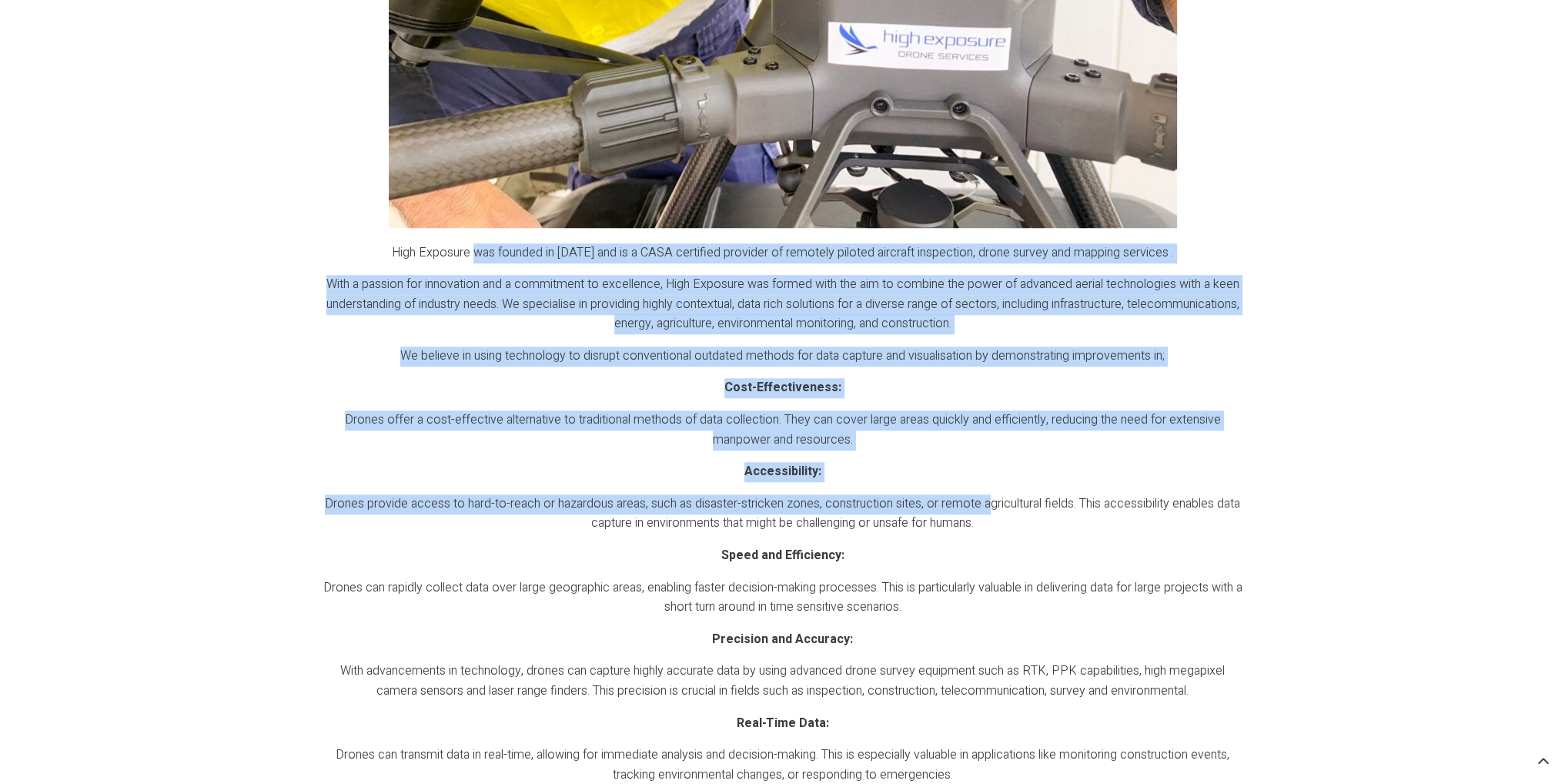
drag, startPoint x: 477, startPoint y: 253, endPoint x: 997, endPoint y: 485, distance: 569.4
click at [997, 485] on div "High Exposure was founded in [DATE] and is a CASA certified provider of remotel…" at bounding box center [782, 571] width 921 height 657
click at [878, 464] on p "Accessibility:" at bounding box center [782, 471] width 921 height 20
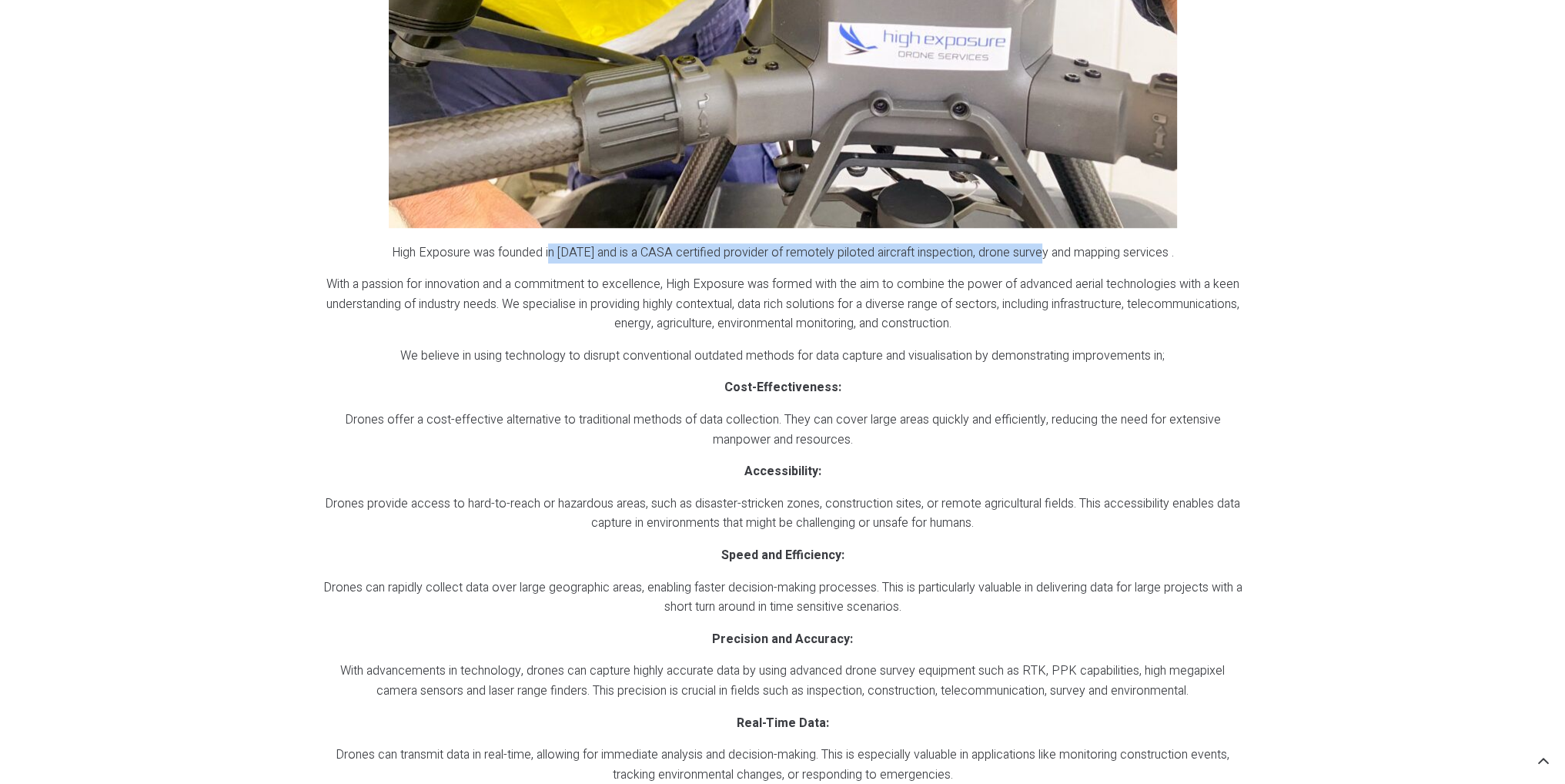
drag, startPoint x: 552, startPoint y: 252, endPoint x: 1044, endPoint y: 246, distance: 492.0
click at [1044, 246] on p "High Exposure was founded in [DATE] and is a CASA certified provider of remotel…" at bounding box center [782, 253] width 921 height 20
click at [970, 250] on p "High Exposure was founded in [DATE] and is a CASA certified provider of remotel…" at bounding box center [782, 253] width 921 height 20
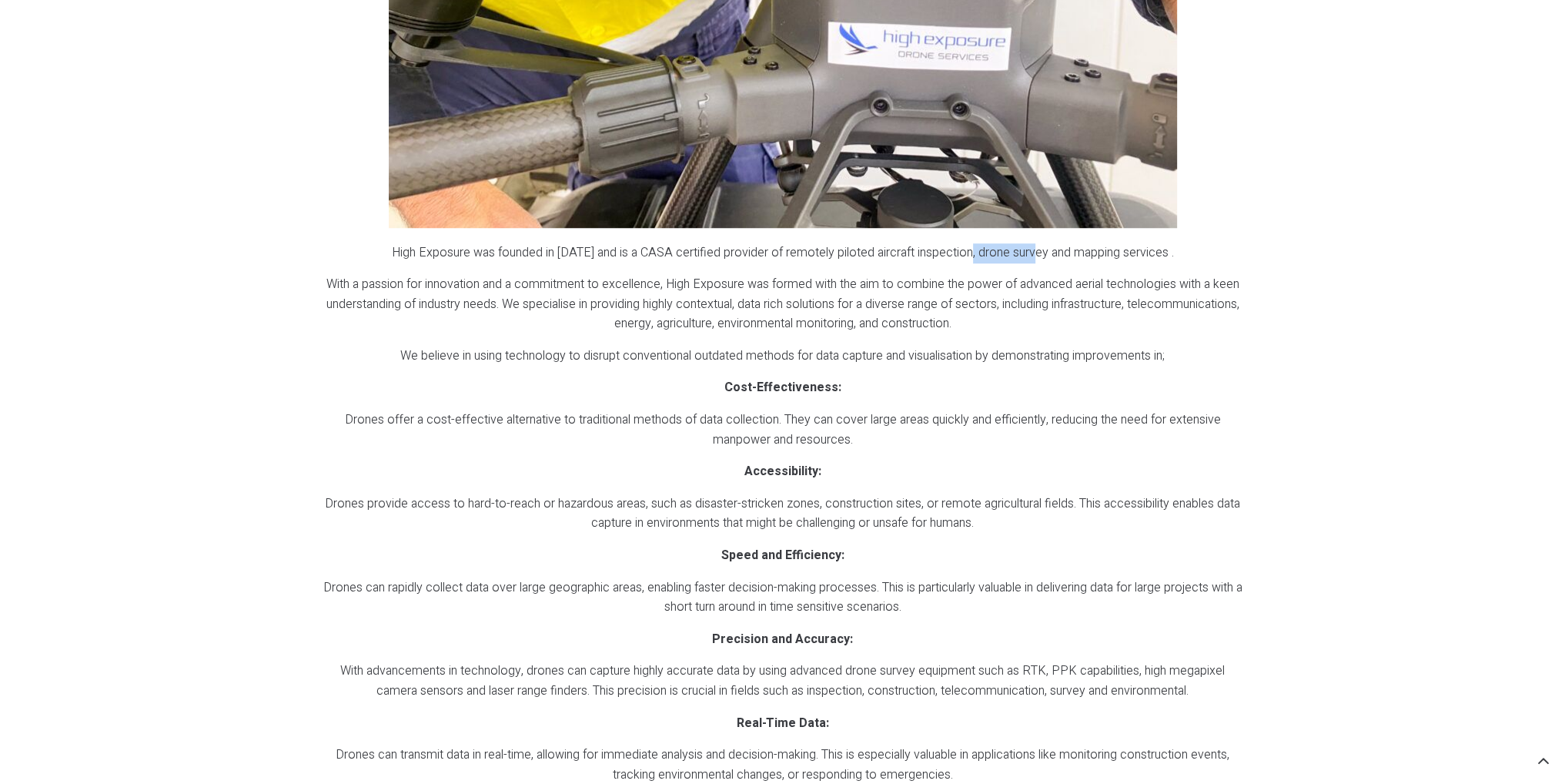
drag, startPoint x: 972, startPoint y: 251, endPoint x: 1041, endPoint y: 251, distance: 69.0
click at [1041, 251] on p "High Exposure was founded in [DATE] and is a CASA certified provider of remotel…" at bounding box center [782, 253] width 921 height 20
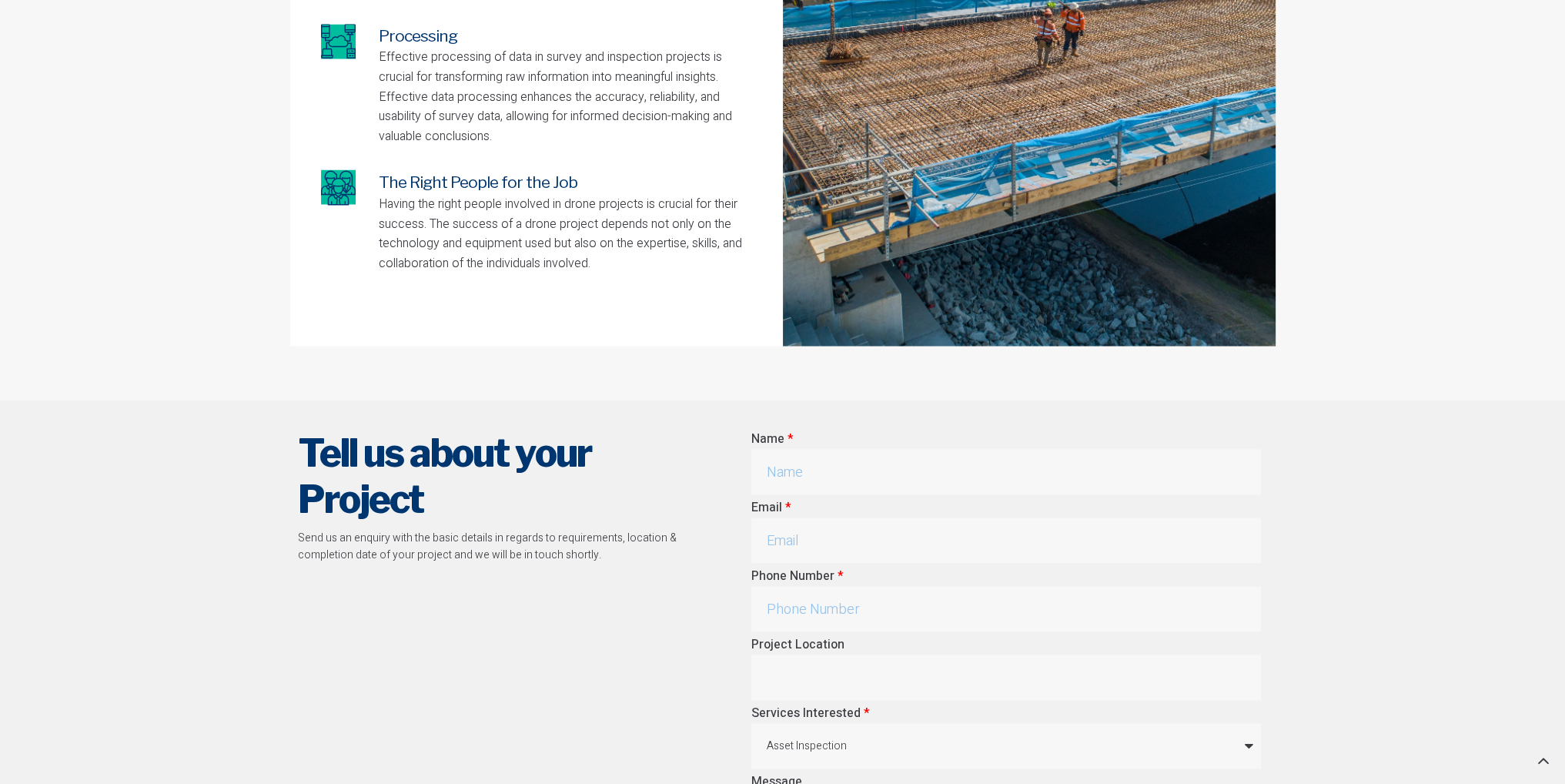
scroll to position [3772, 0]
